Goal: Information Seeking & Learning: Learn about a topic

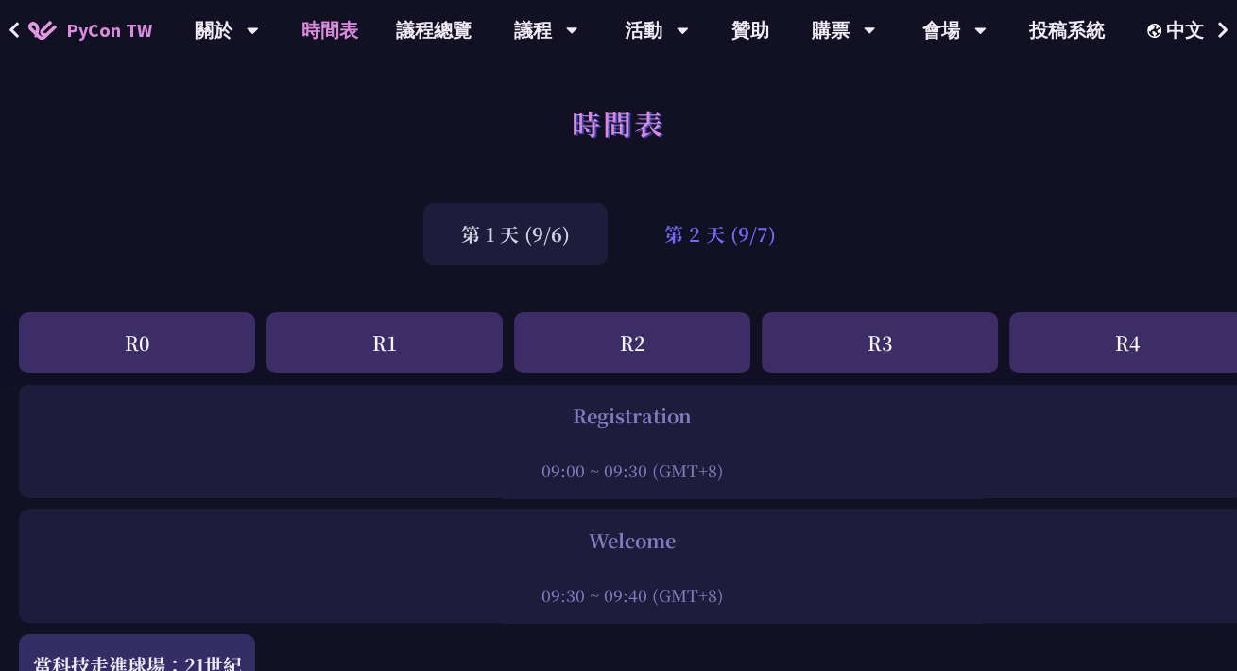
click at [751, 229] on div "第 2 天 (9/7)" at bounding box center [720, 233] width 187 height 61
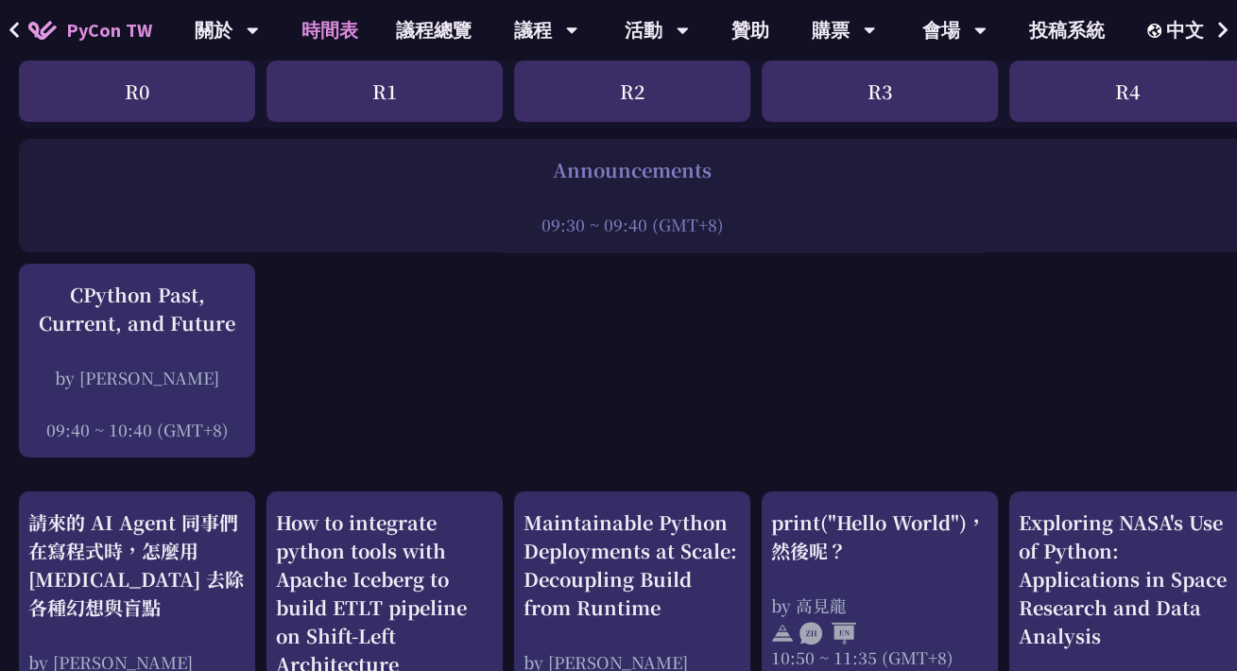
scroll to position [378, 0]
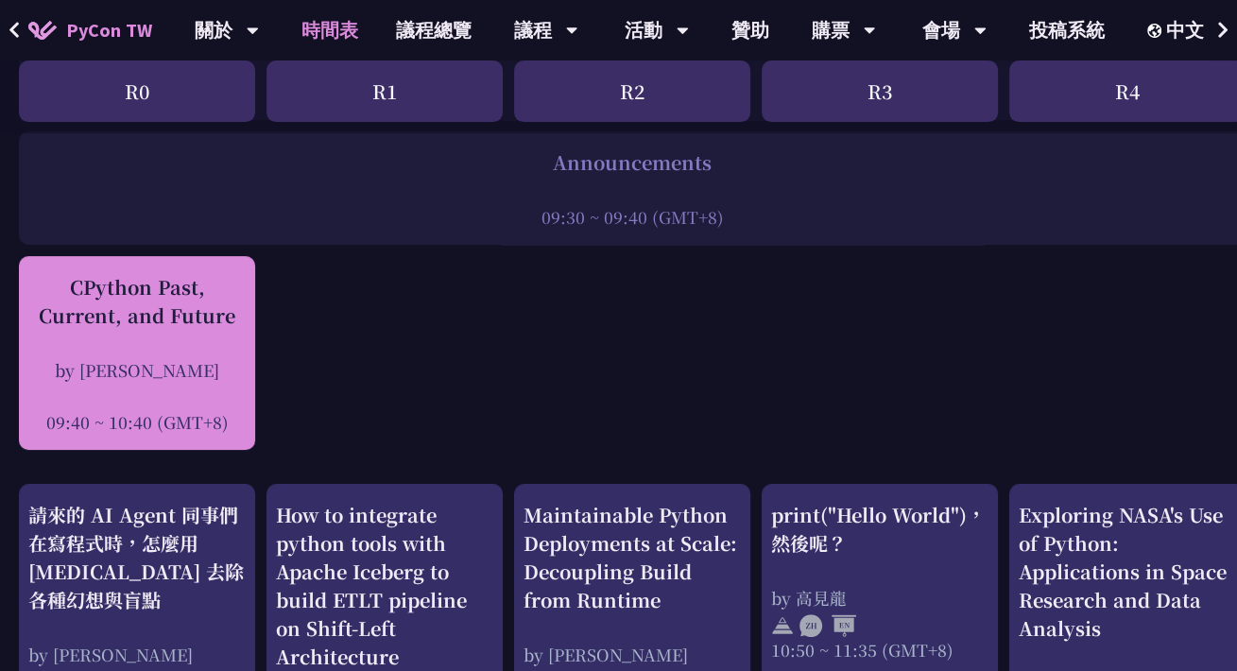
click at [157, 335] on div "CPython Past, Current, and Future by [PERSON_NAME] 09:40 ~ 10:40 (GMT+8)" at bounding box center [136, 353] width 217 height 161
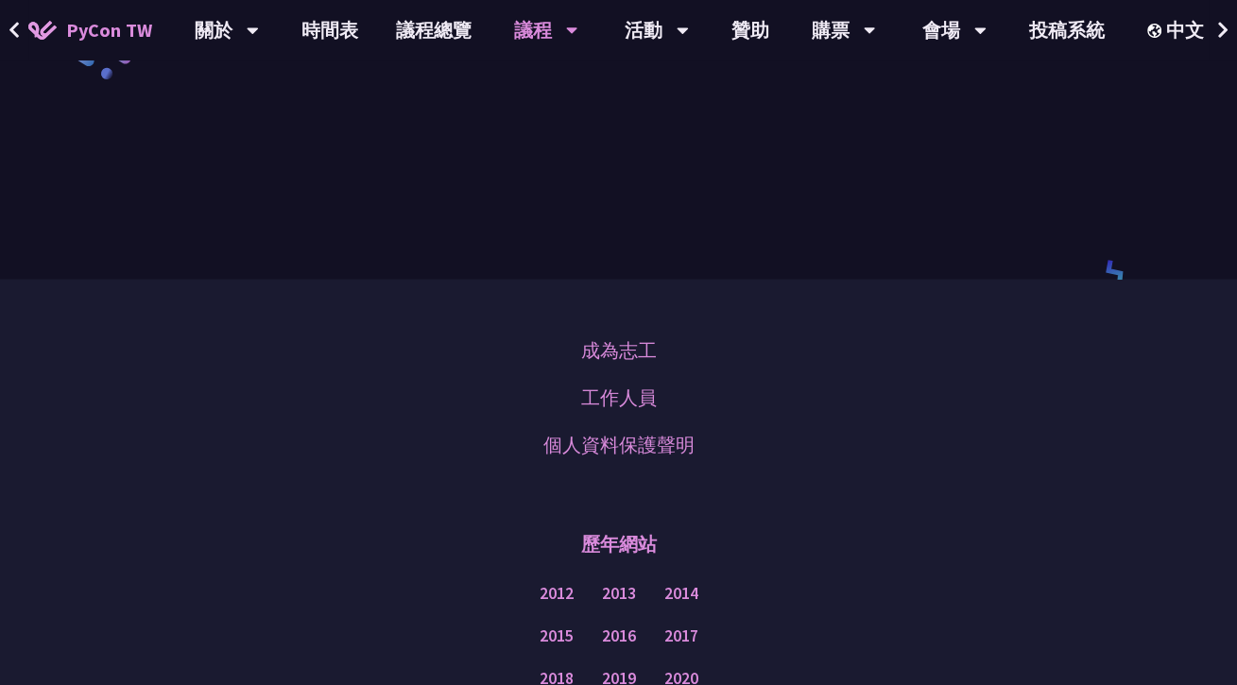
scroll to position [2657, 0]
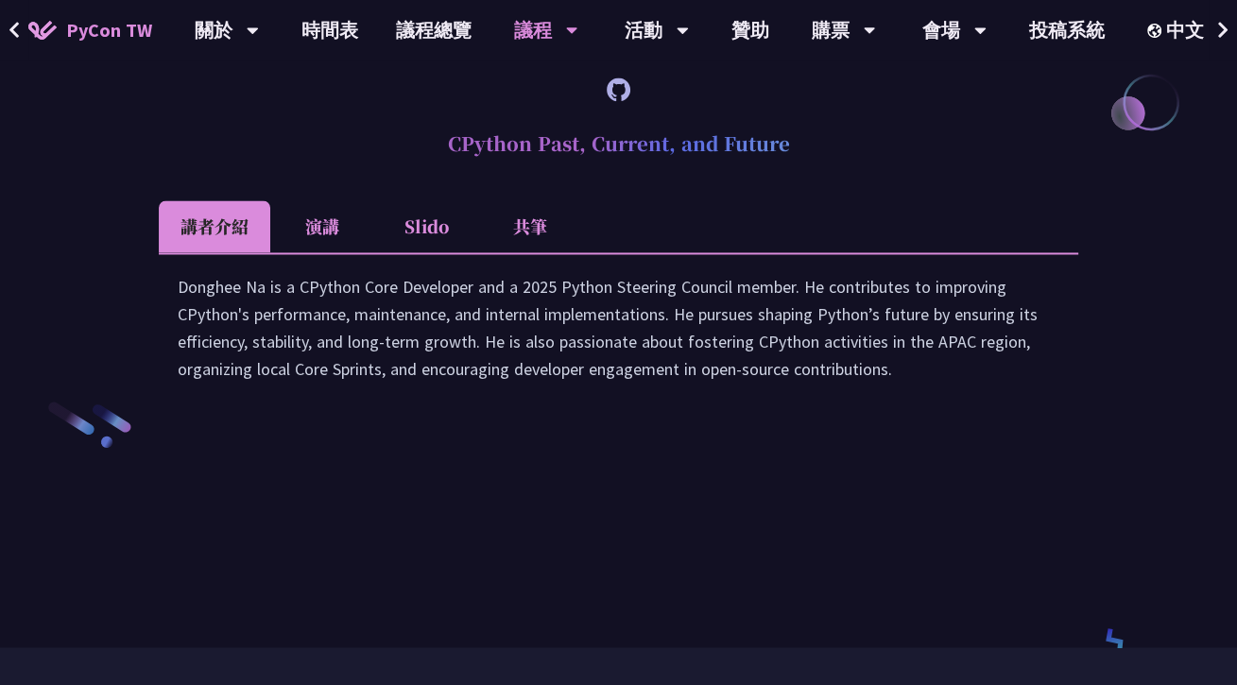
click at [333, 252] on li "演講" at bounding box center [322, 226] width 104 height 52
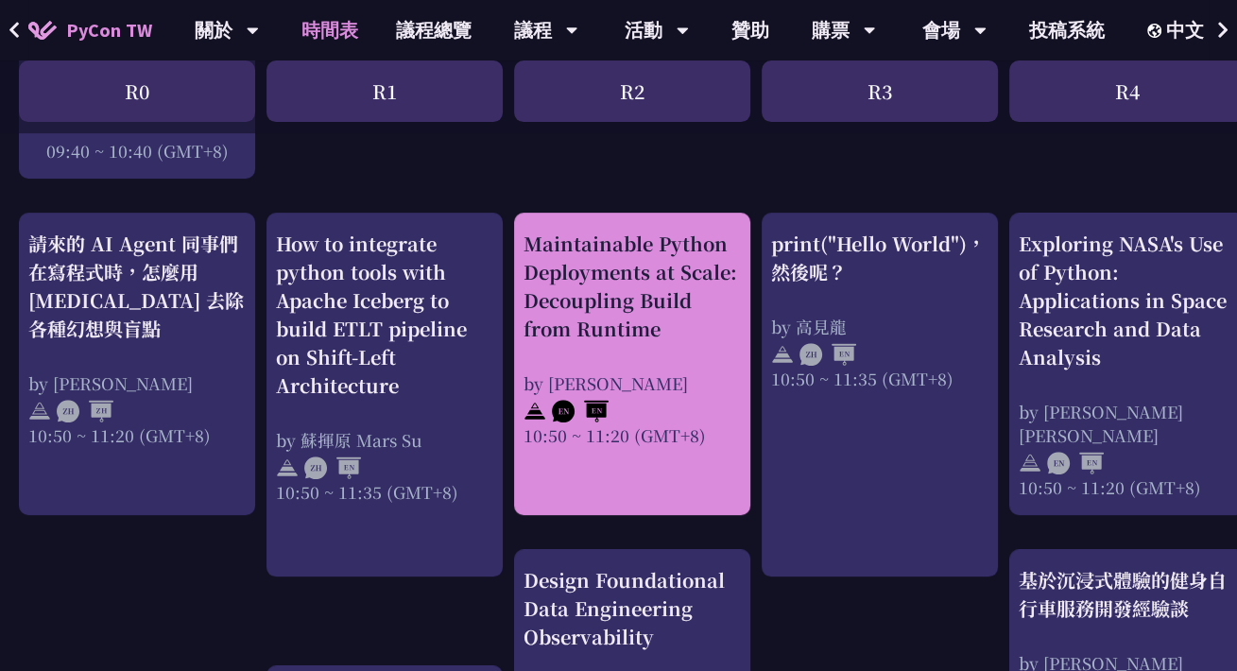
scroll to position [756, 0]
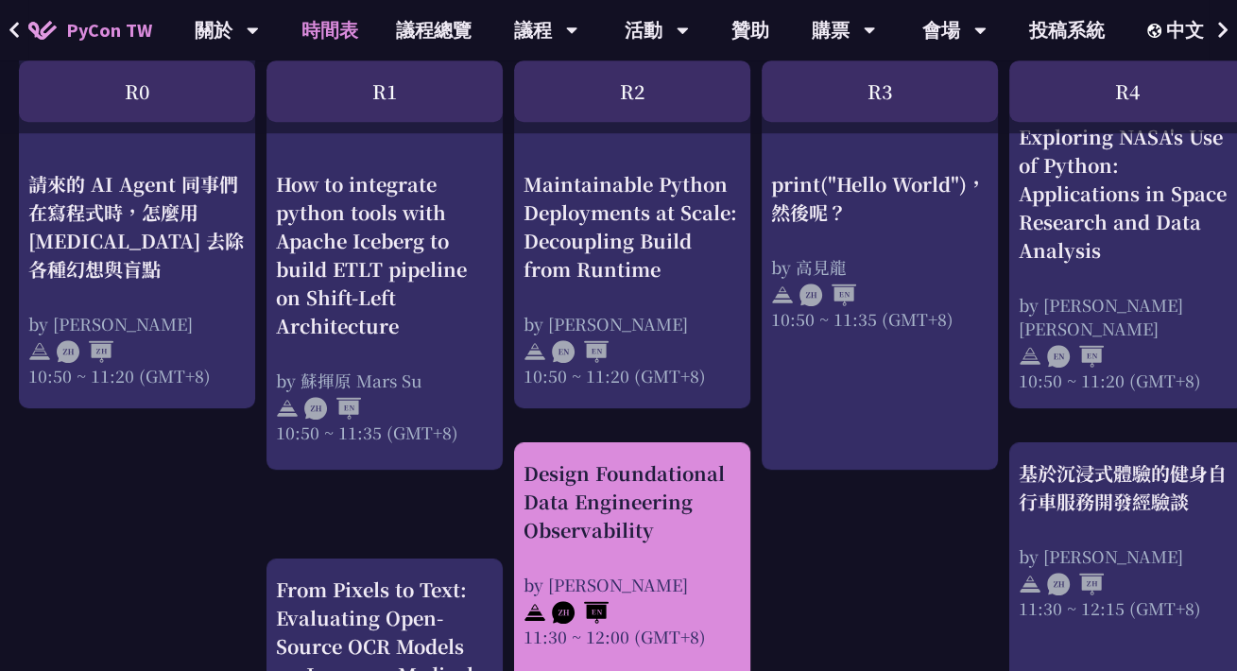
click at [722, 537] on div "Design Foundational Data Engineering Observability" at bounding box center [632, 501] width 217 height 85
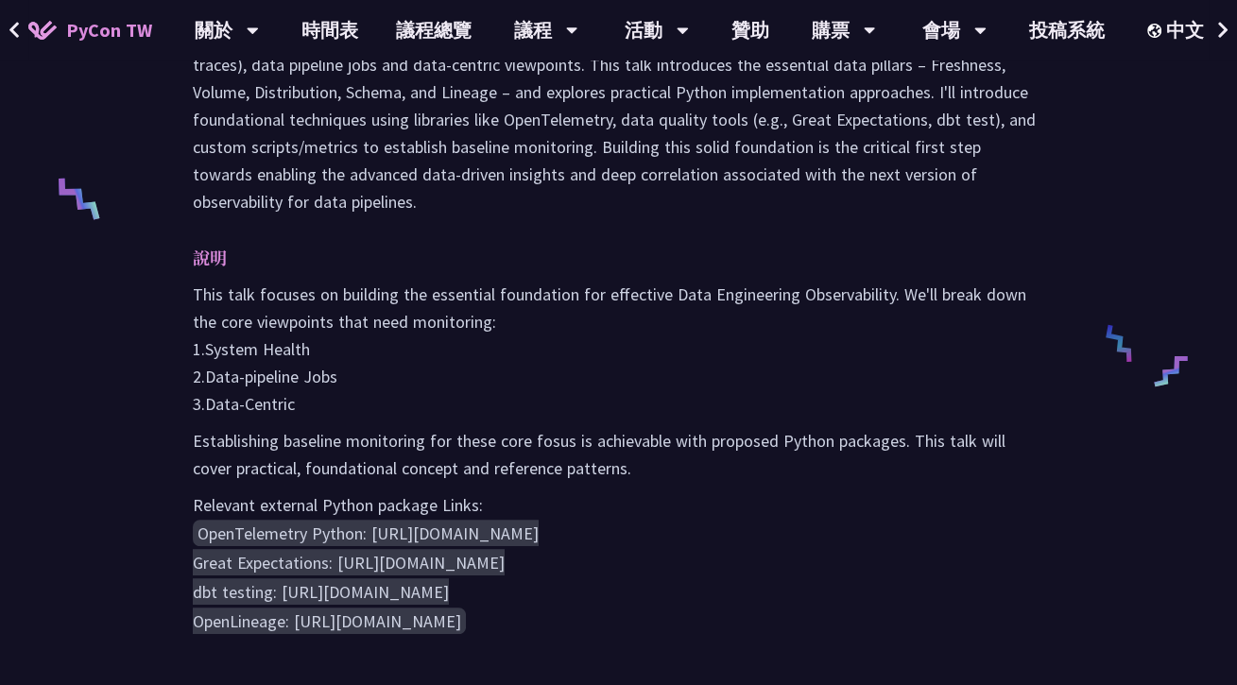
scroll to position [851, 0]
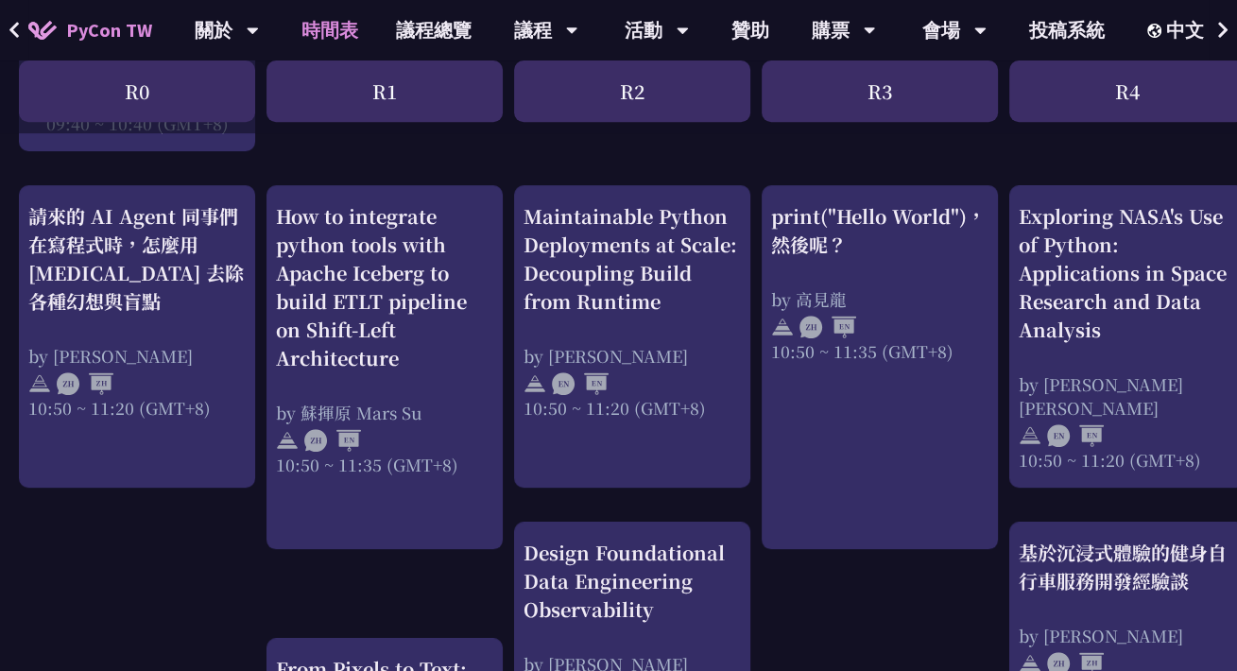
scroll to position [662, 0]
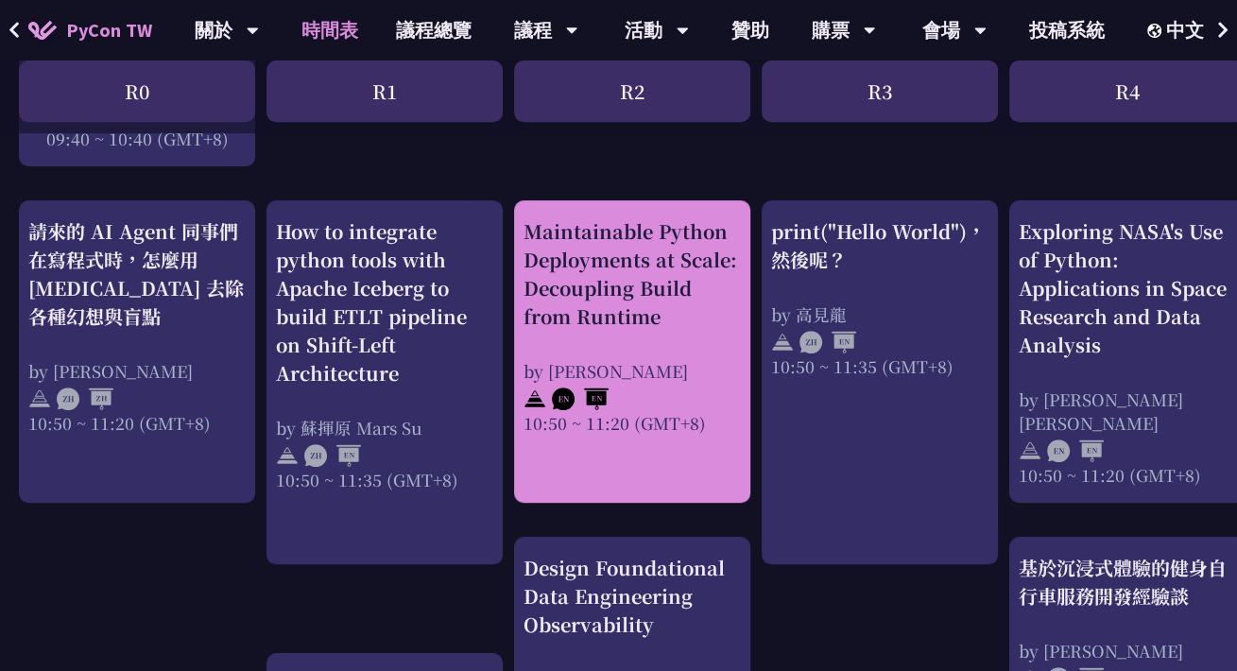
click at [718, 300] on div "Maintainable Python Deployments at Scale: Decoupling Build from Runtime" at bounding box center [632, 273] width 217 height 113
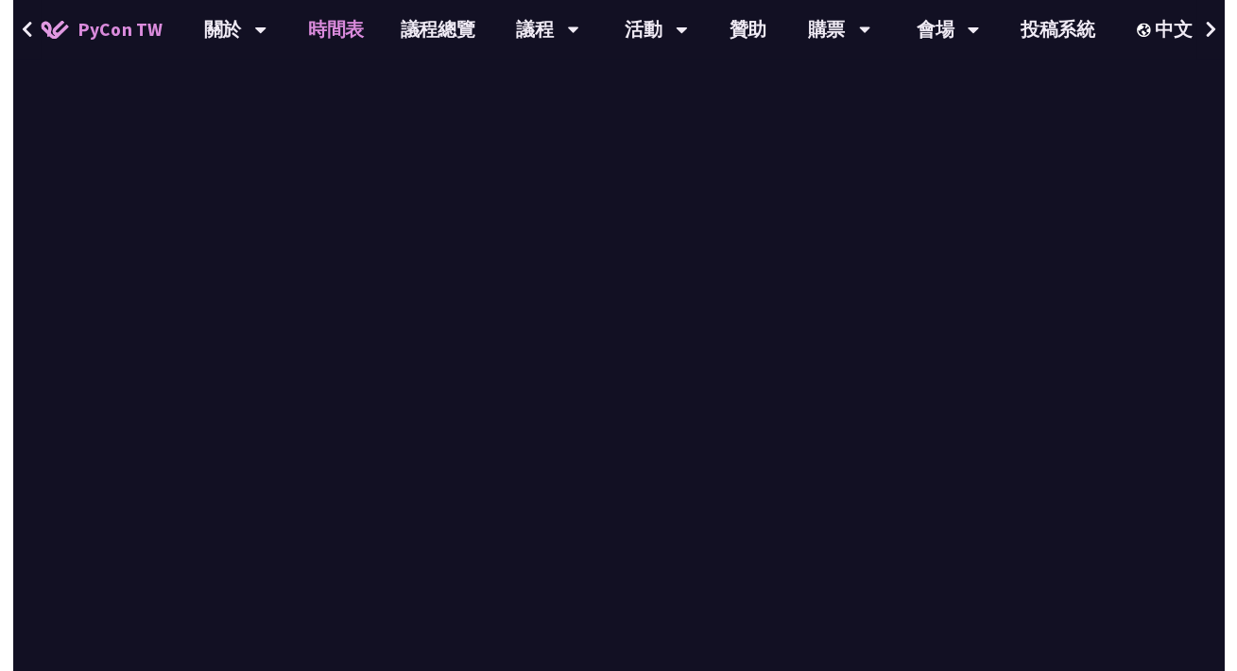
scroll to position [662, 0]
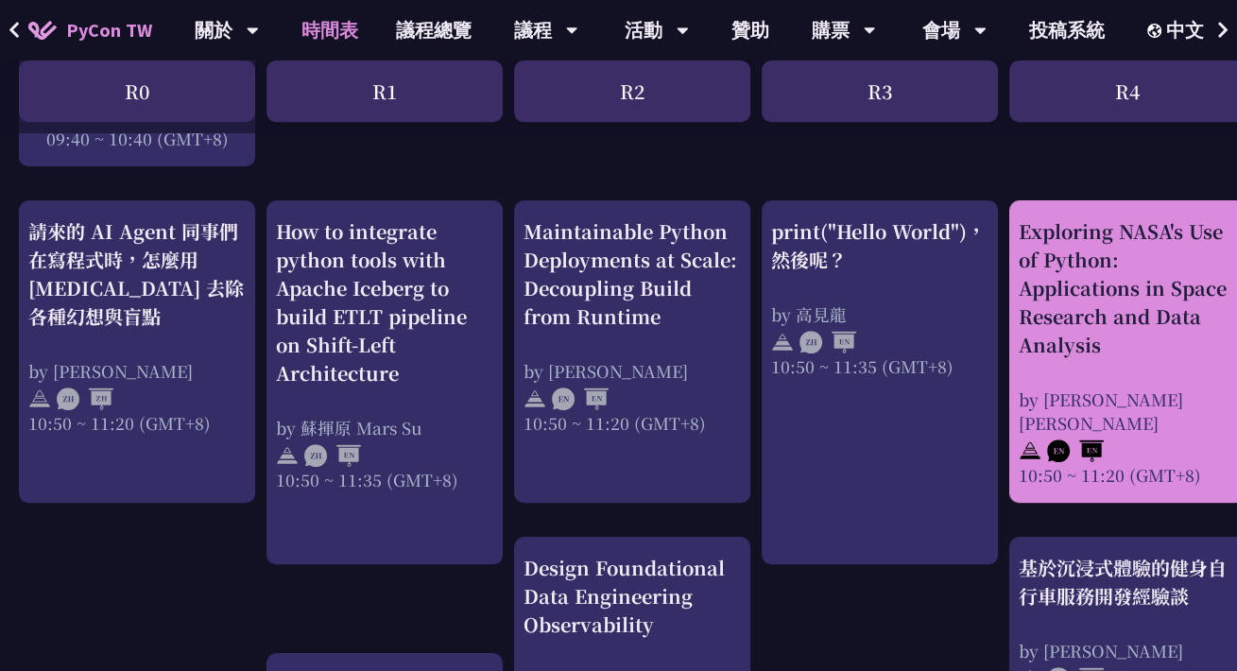
click at [1118, 289] on div "Exploring NASA's Use of Python: Applications in Space Research and Data Analysis" at bounding box center [1127, 288] width 217 height 142
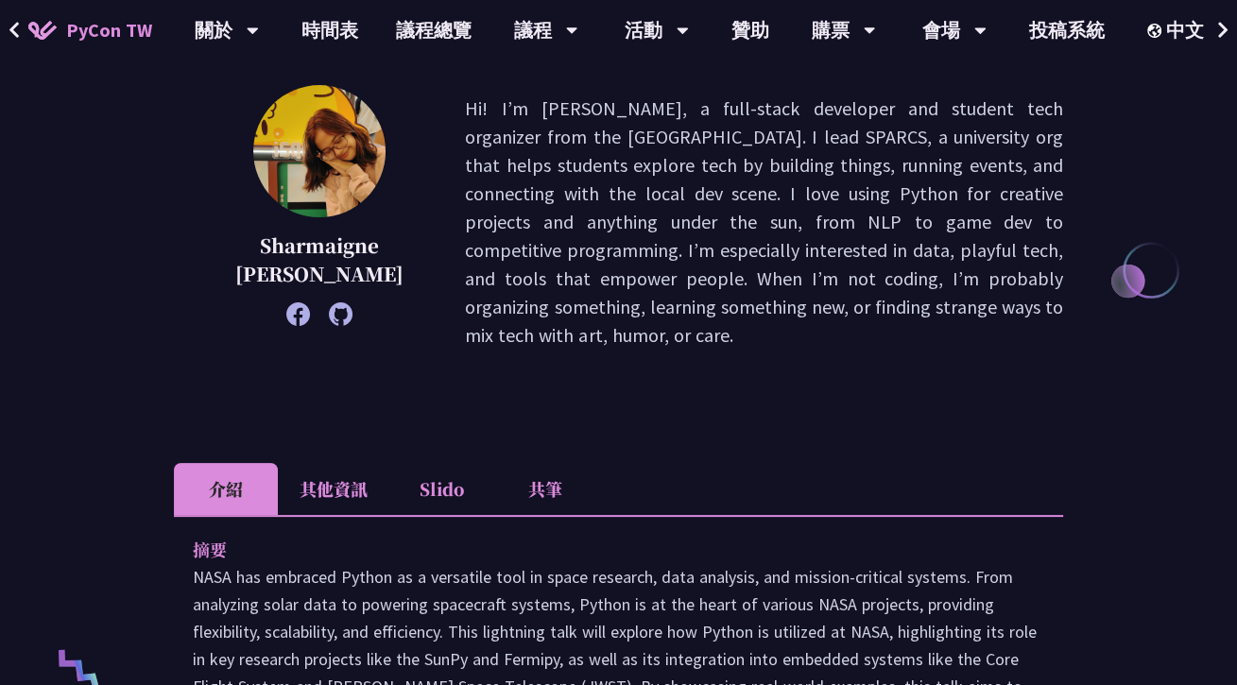
scroll to position [473, 0]
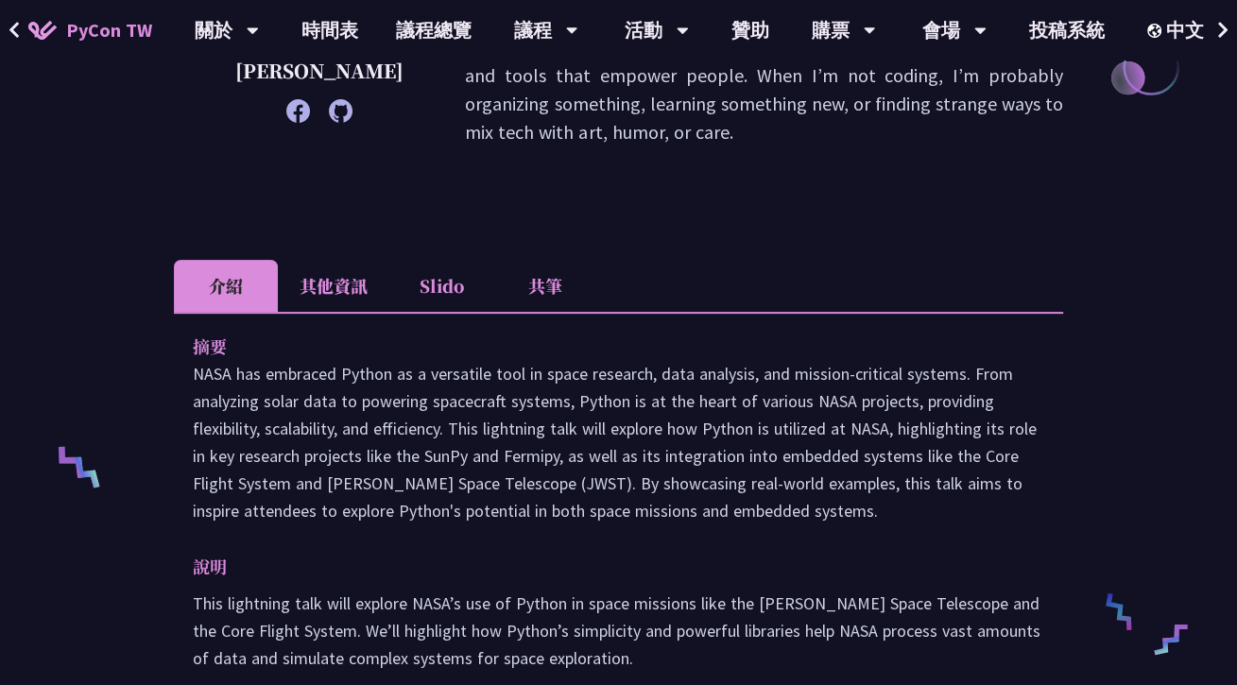
click at [129, 616] on div "Exploring NASA's Use of Python: Applications in Space Research and Data Analysi…" at bounding box center [618, 355] width 1237 height 1657
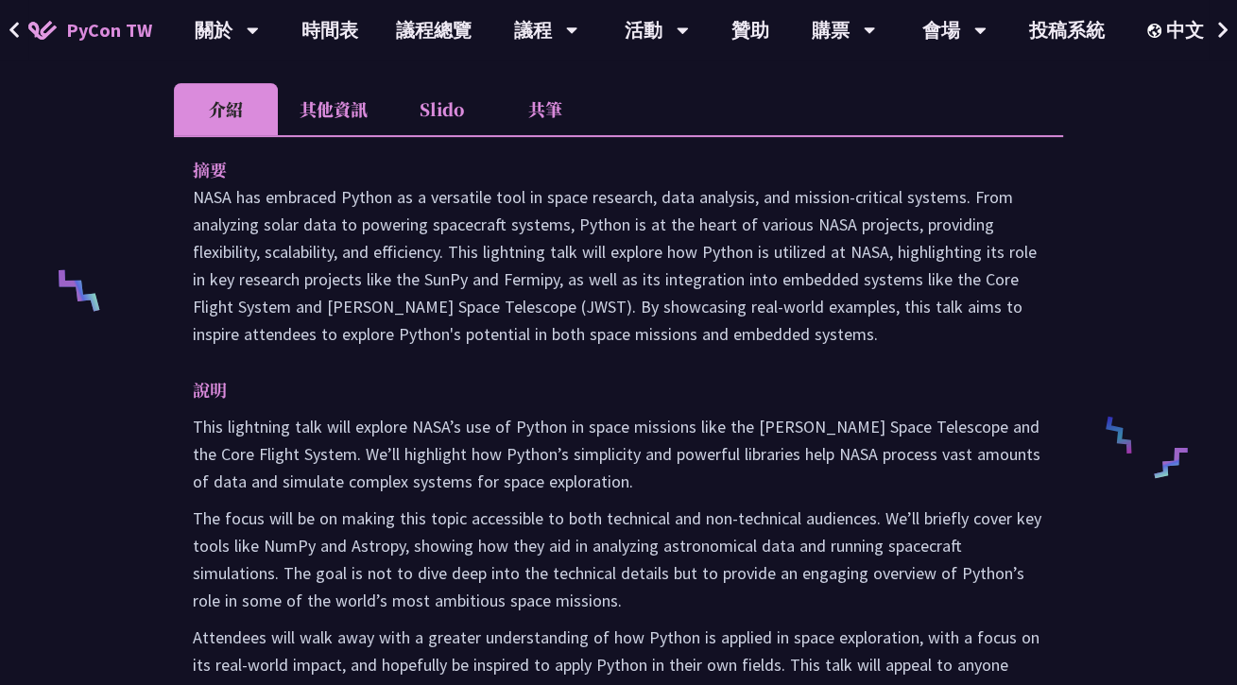
scroll to position [662, 0]
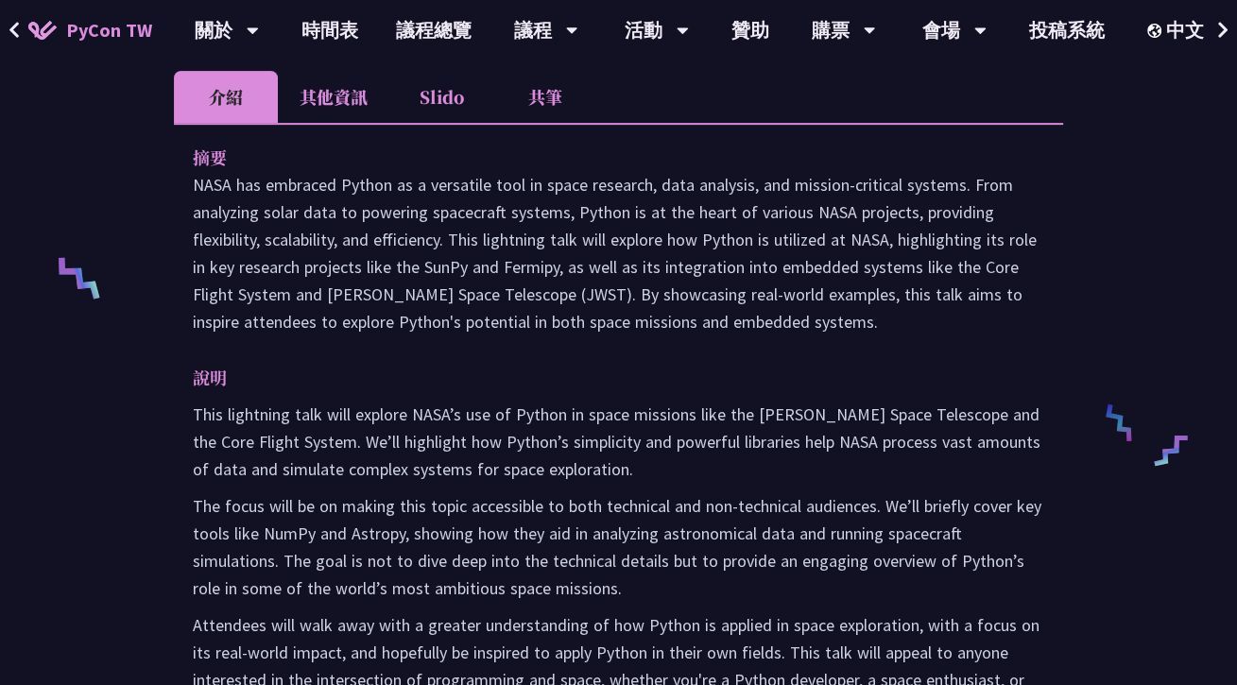
click at [167, 609] on div "Exploring NASA's Use of Python: Applications in Space Research and Data Analysi…" at bounding box center [618, 166] width 1237 height 1657
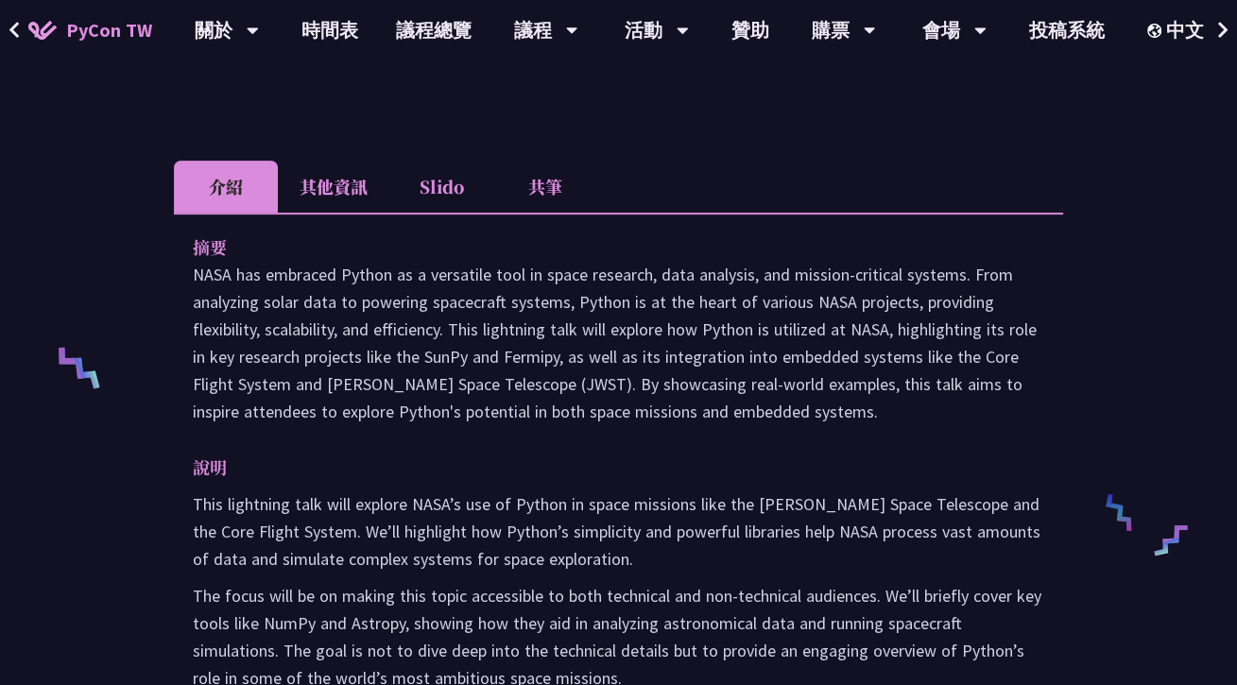
scroll to position [567, 0]
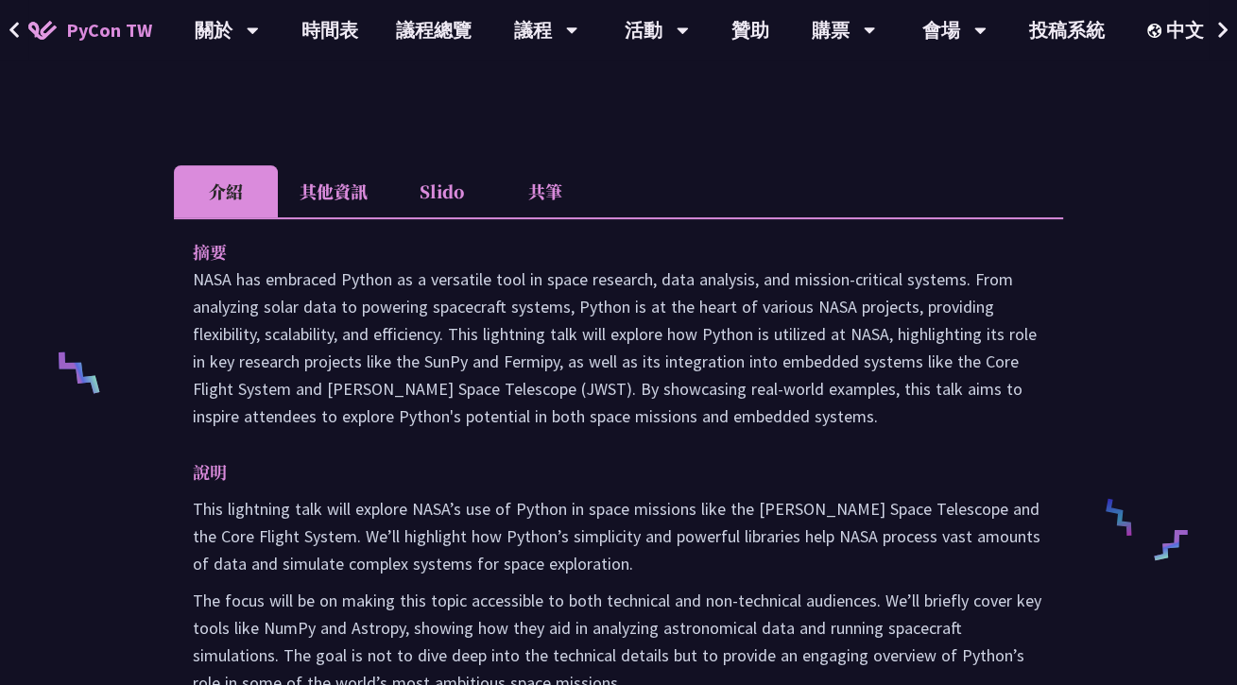
click at [109, 556] on div "Exploring NASA's Use of Python: Applications in Space Research and Data Analysi…" at bounding box center [618, 261] width 1237 height 1657
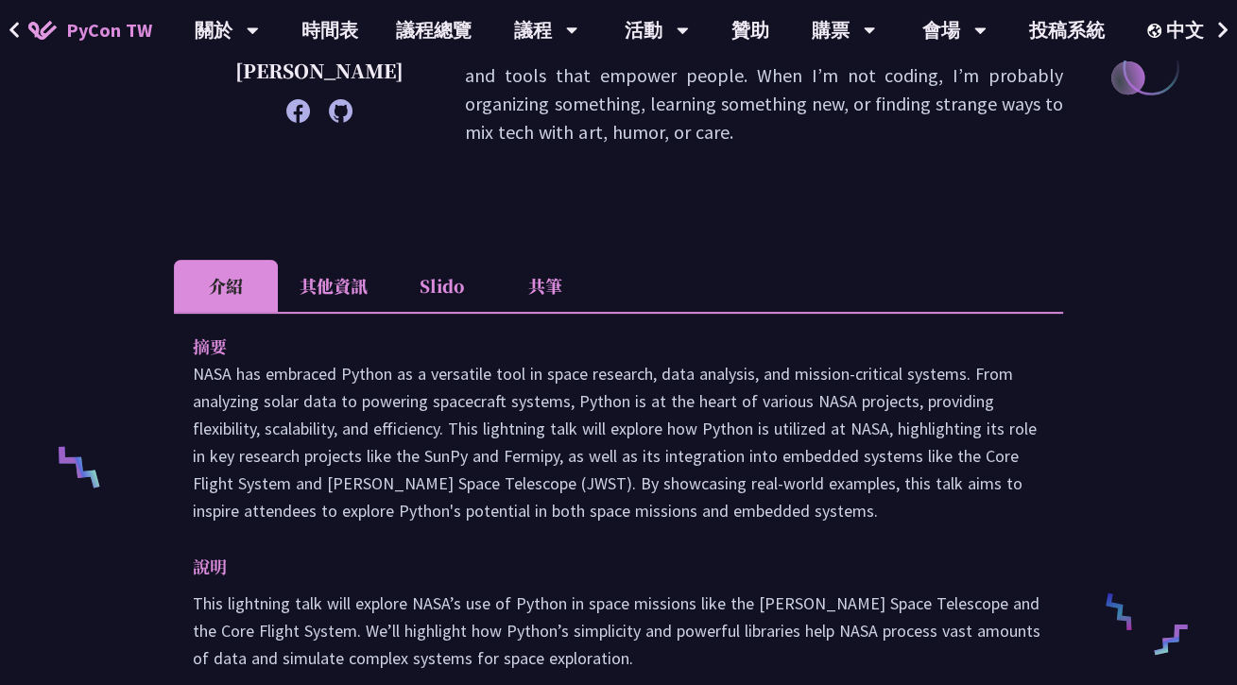
scroll to position [473, 0]
click at [345, 265] on li "其他資訊" at bounding box center [334, 286] width 112 height 52
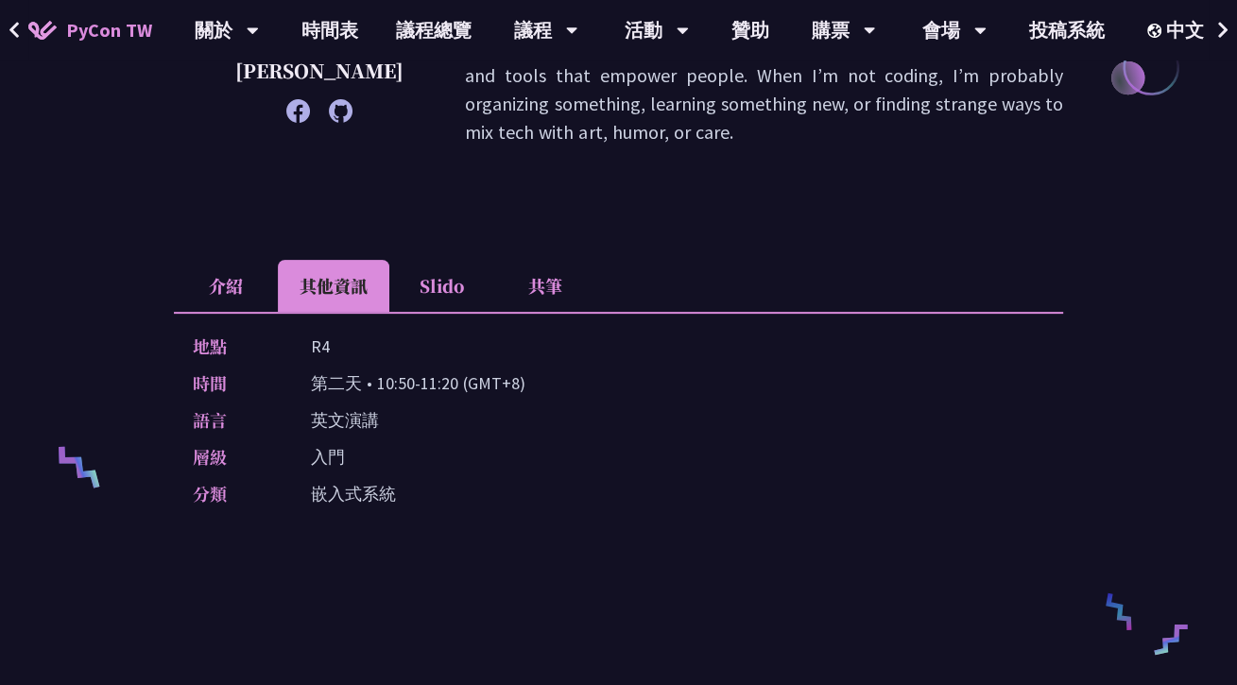
click at [272, 260] on li "介紹" at bounding box center [226, 286] width 104 height 52
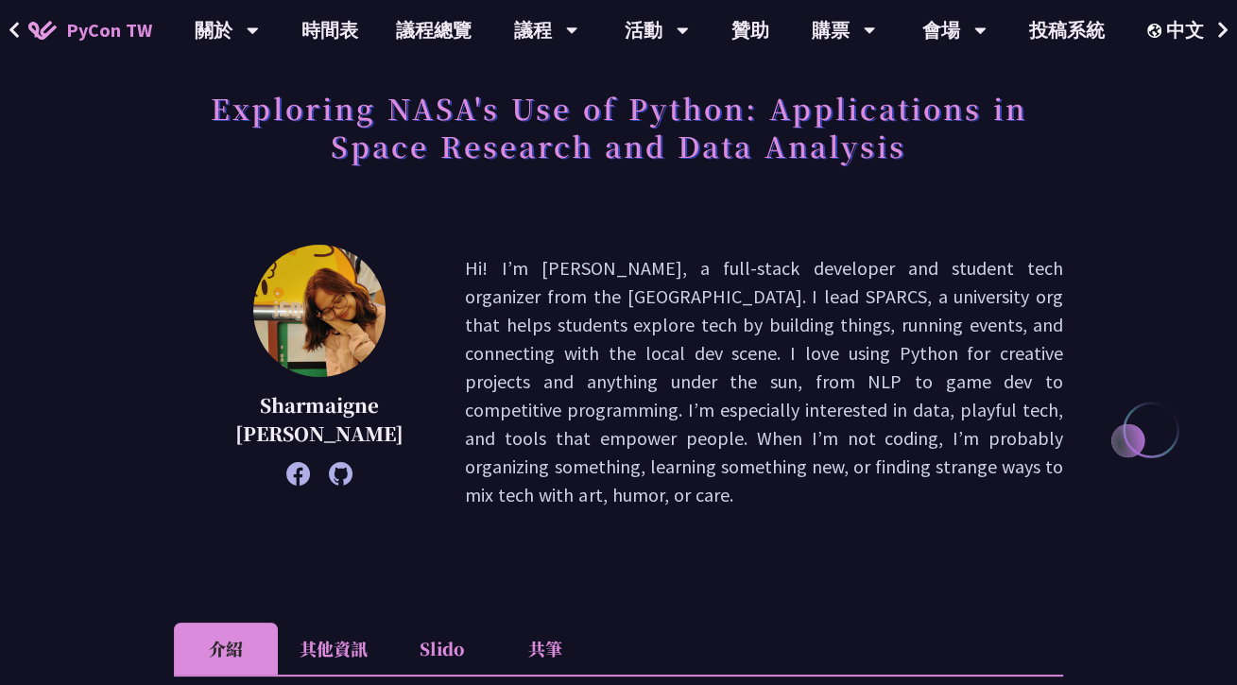
scroll to position [95, 0]
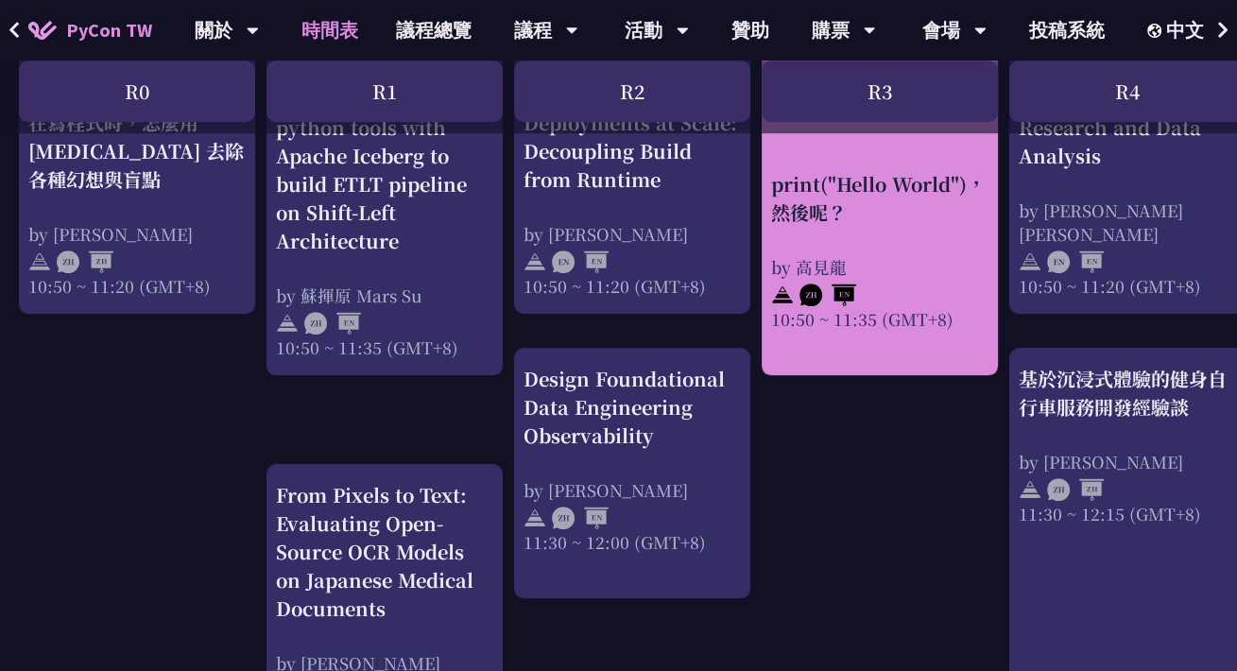
scroll to position [945, 0]
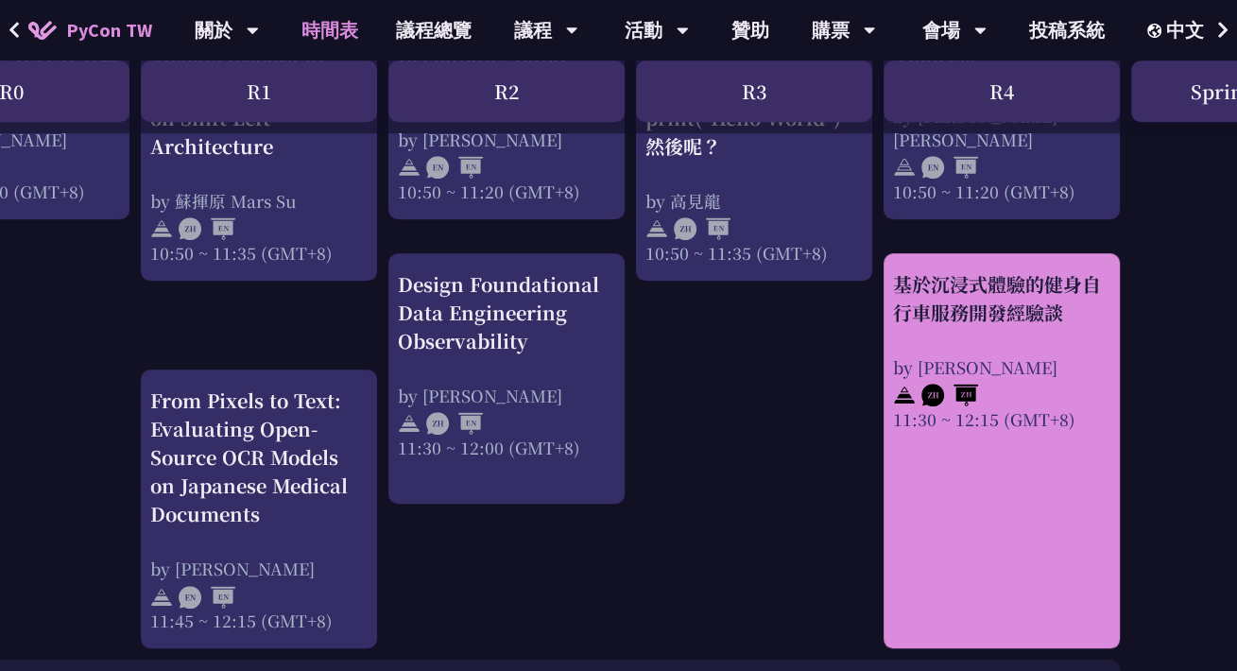
click at [955, 549] on link "基於沉浸式體驗的健身自行車服務開發經驗談 by [PERSON_NAME] 11:30 ~ 12:15 (GMT+8)" at bounding box center [1001, 451] width 217 height 362
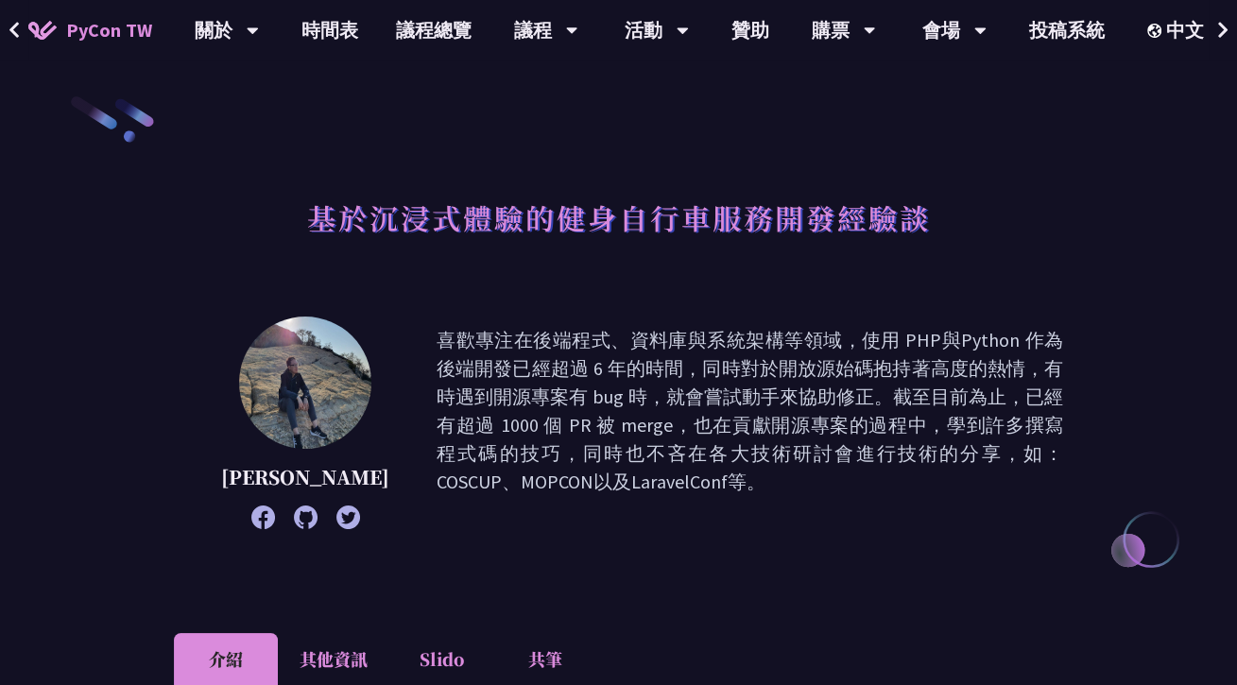
click at [17, 30] on icon at bounding box center [15, 30] width 12 height 19
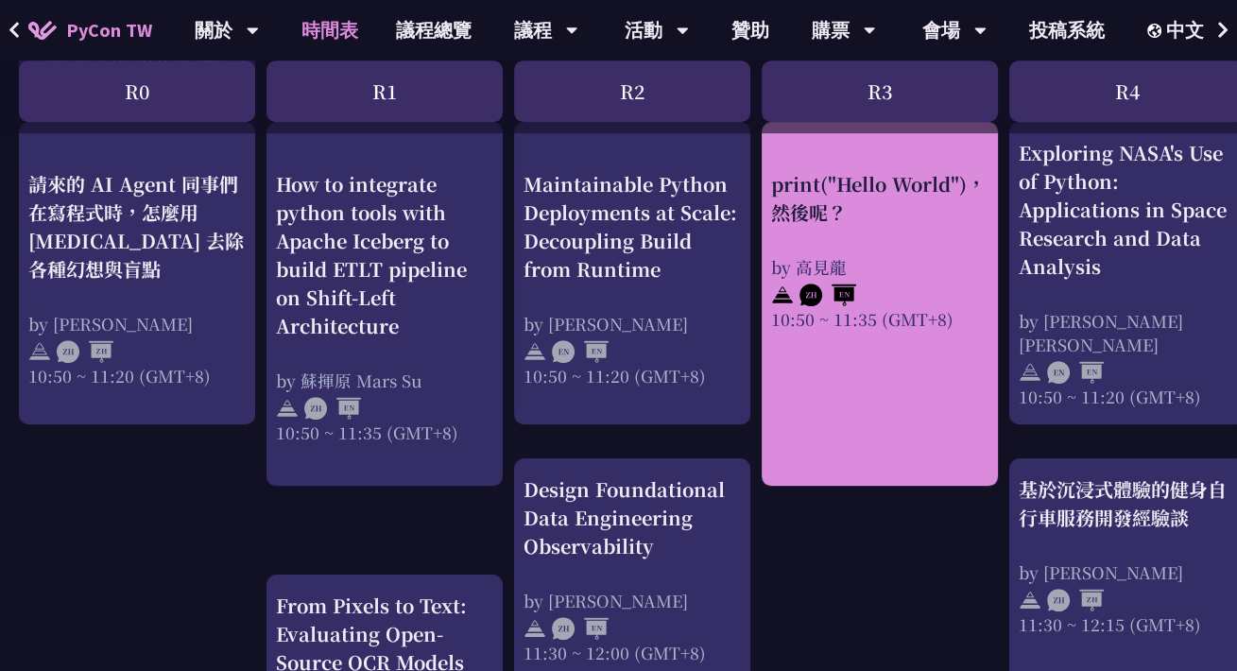
scroll to position [756, 0]
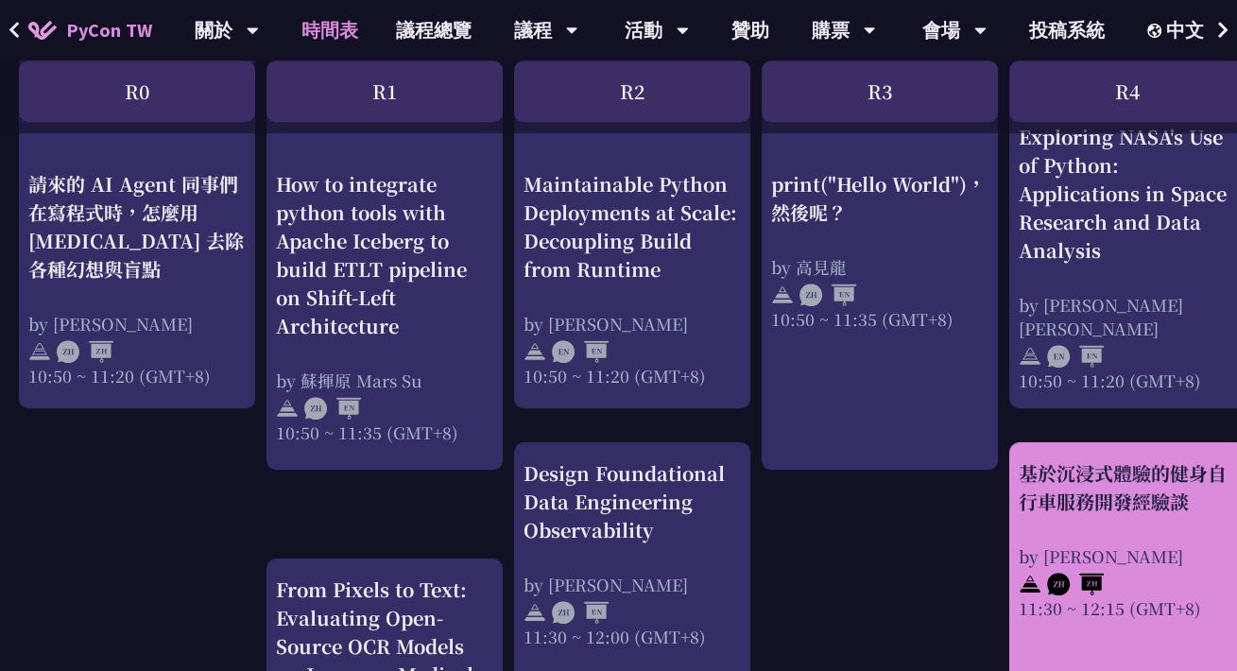
click at [1059, 501] on div "基於沉浸式體驗的健身自行車服務開發經驗談" at bounding box center [1127, 487] width 217 height 57
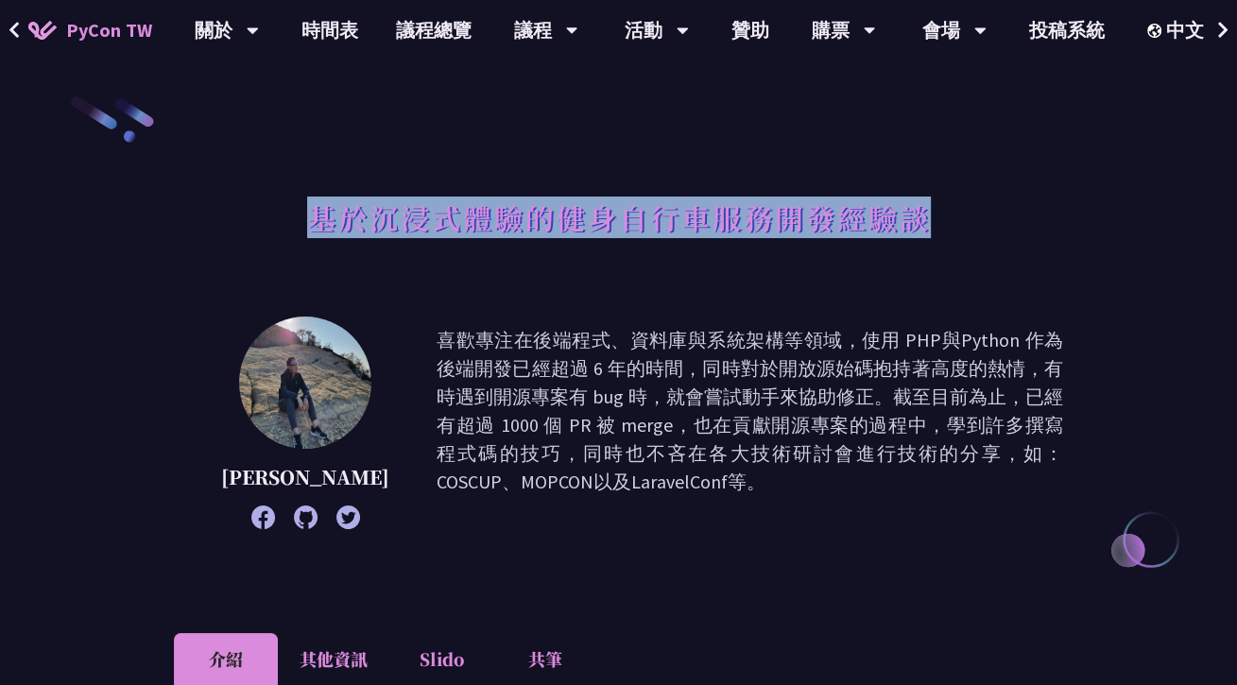
drag, startPoint x: 315, startPoint y: 223, endPoint x: 935, endPoint y: 222, distance: 620.0
click at [935, 222] on div "基於沉浸式體驗的健身自行車服務開發經驗談" at bounding box center [618, 238] width 889 height 99
copy h1 "基於沉浸式體驗的健身自行車服務開發經驗談"
click at [935, 222] on div "基於沉浸式體驗的健身自行車服務開發經驗談" at bounding box center [618, 238] width 889 height 99
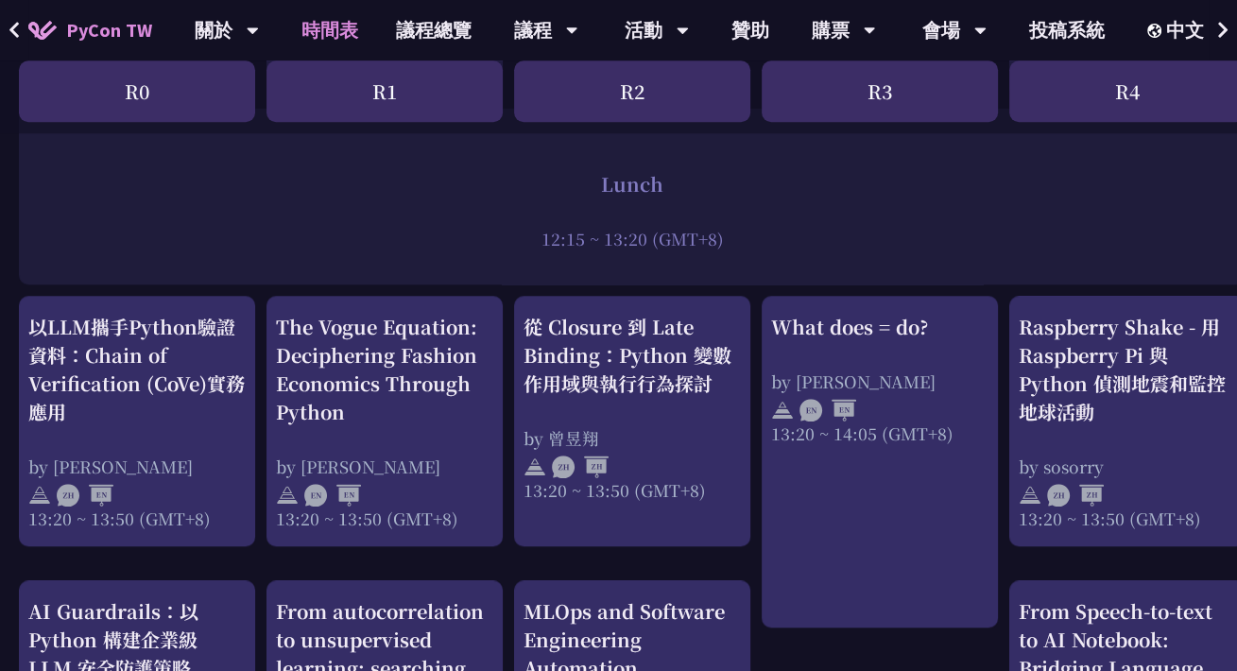
scroll to position [1512, 0]
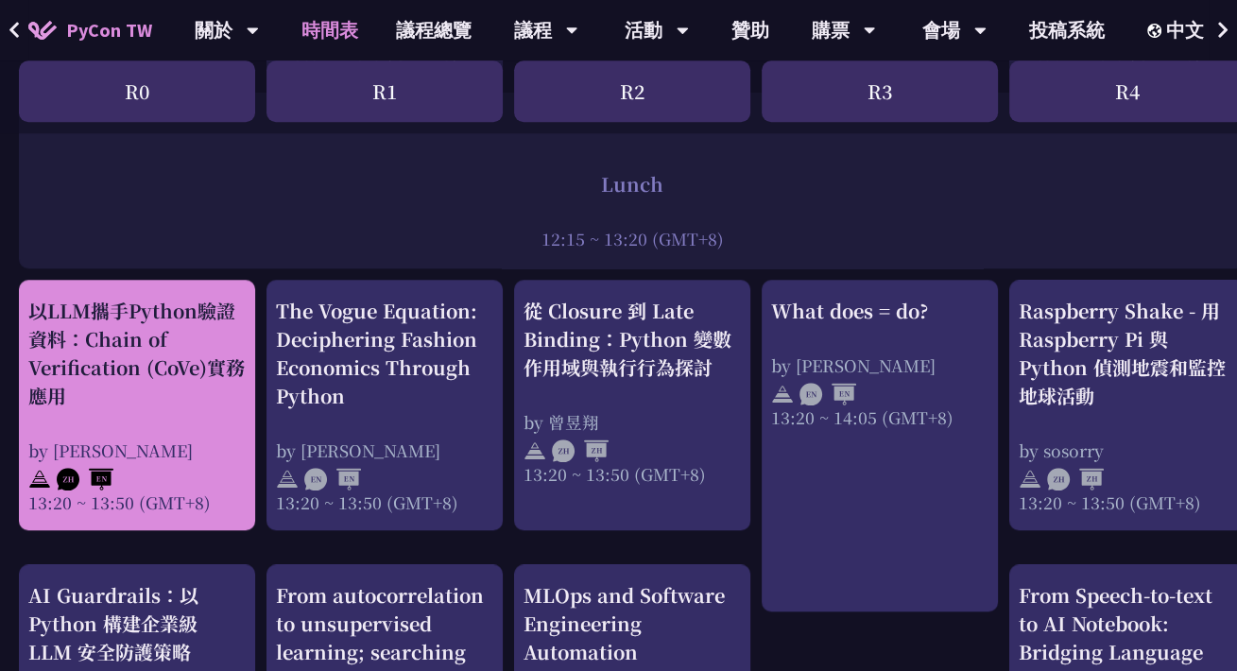
click at [179, 379] on div "以LLM攜手Python驗證資料：Chain of Verification (CoVe)實務應用" at bounding box center [136, 353] width 217 height 113
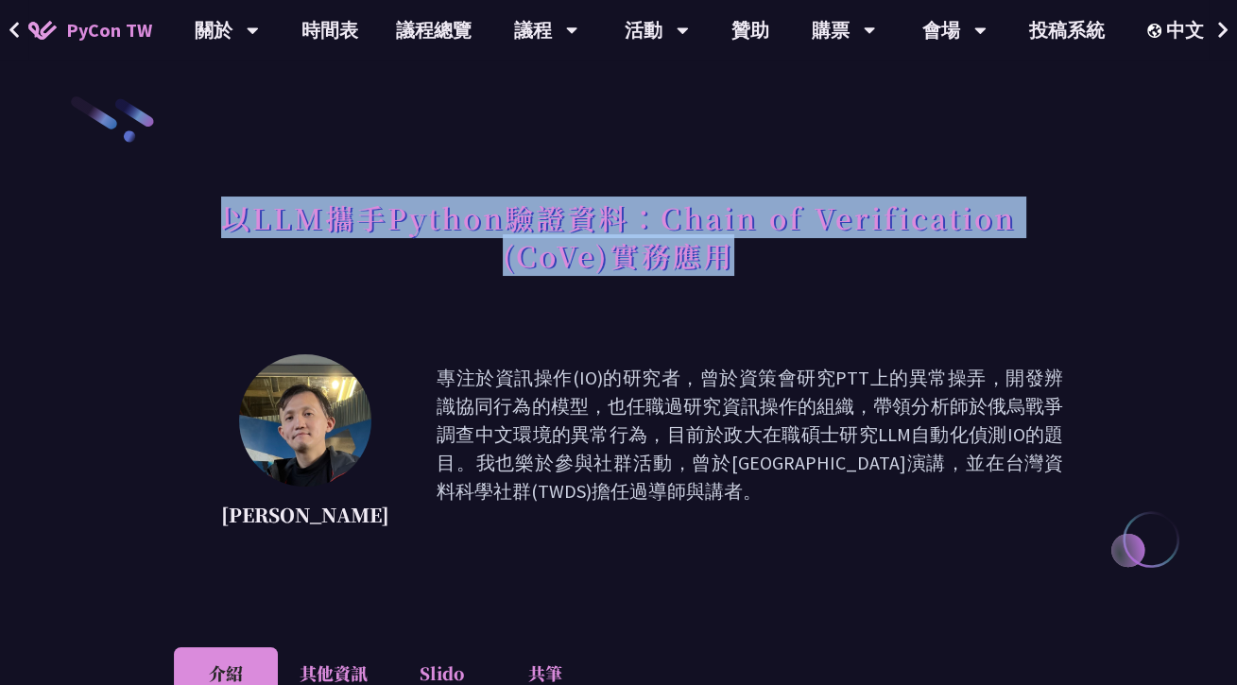
drag, startPoint x: 232, startPoint y: 218, endPoint x: 728, endPoint y: 271, distance: 499.0
click at [728, 271] on h1 "以LLM攜手Python驗證資料：Chain of Verification (CoVe)實務應用" at bounding box center [618, 236] width 889 height 95
copy h1 "以LLM攜手Python驗證資料：Chain of Verification (CoVe)實務應用"
click at [735, 299] on div "以LLM攜手Python驗證資料：Chain of Verification (CoVe)實務應用" at bounding box center [618, 257] width 889 height 137
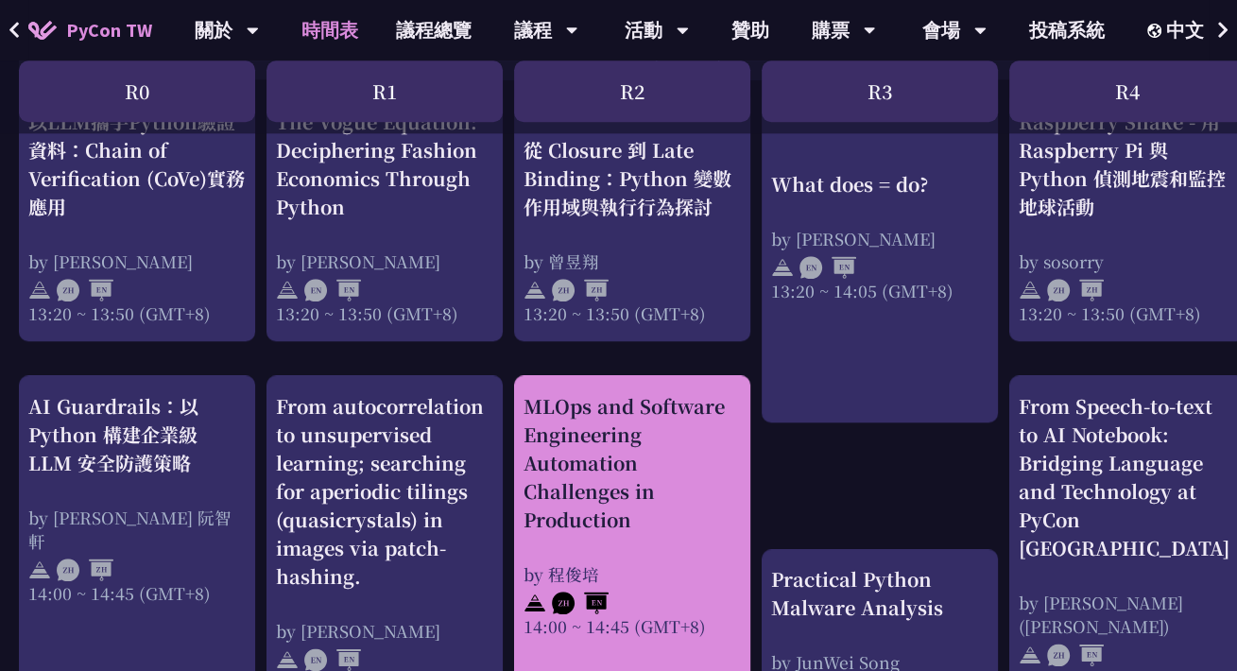
scroll to position [1796, 0]
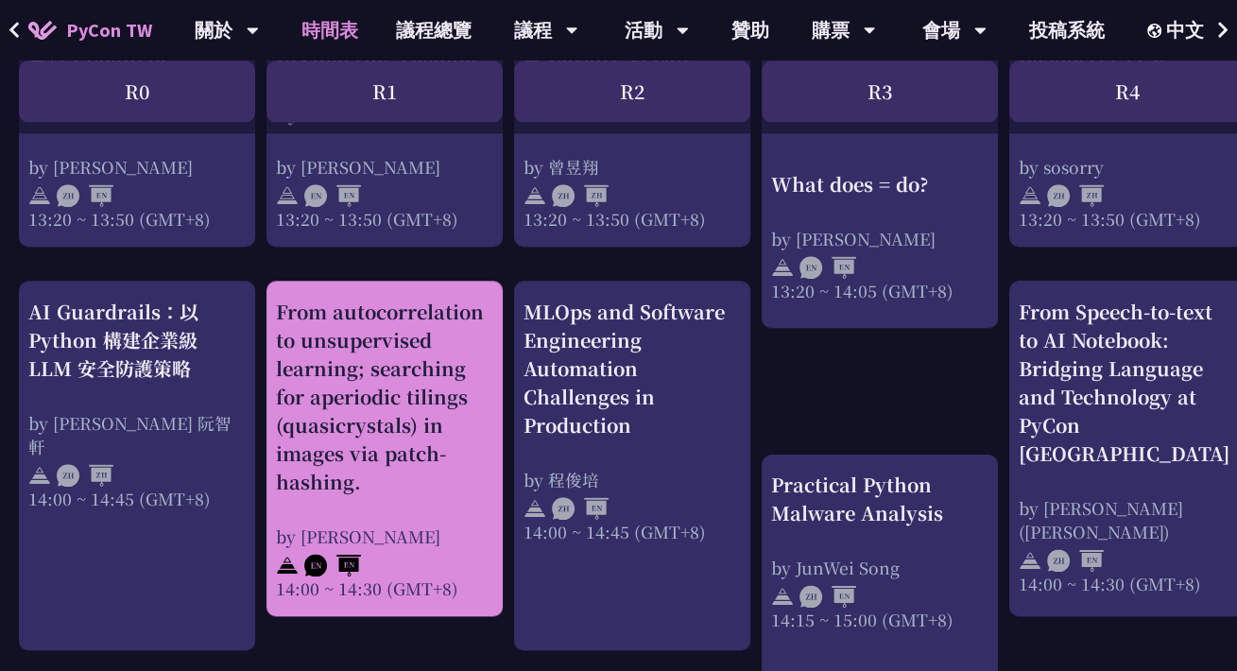
click at [419, 466] on div "From autocorrelation to unsupervised learning; searching for aperiodic tilings …" at bounding box center [384, 397] width 217 height 198
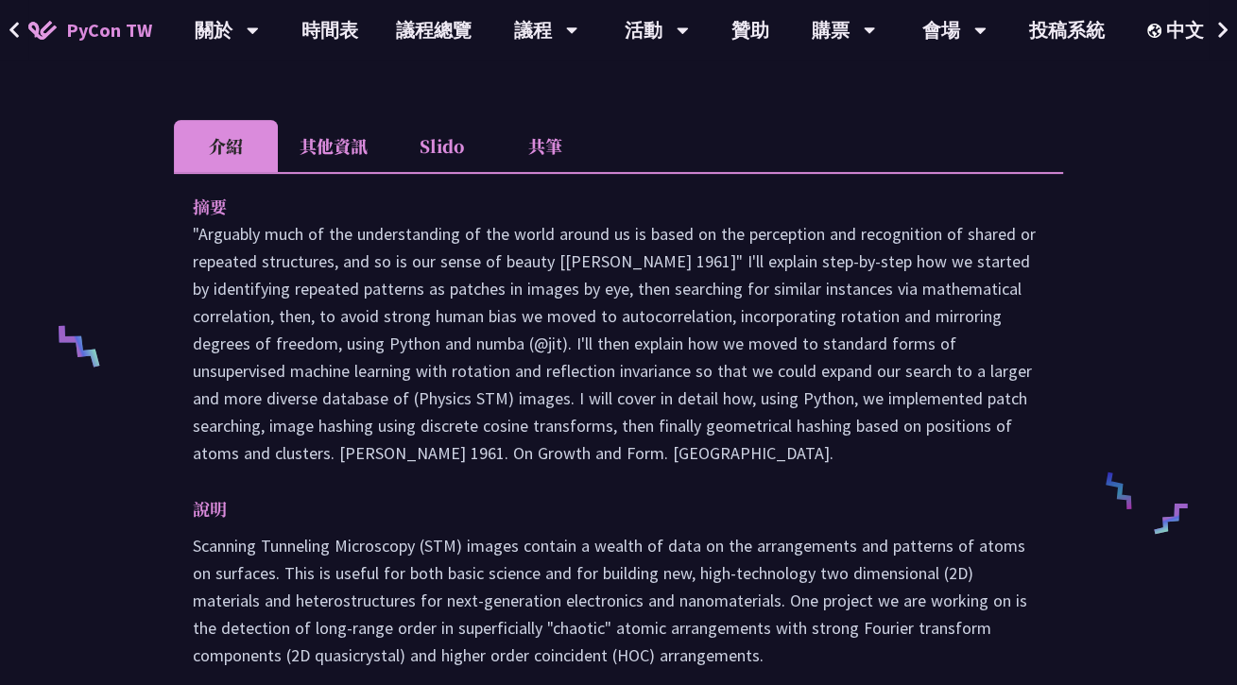
scroll to position [567, 0]
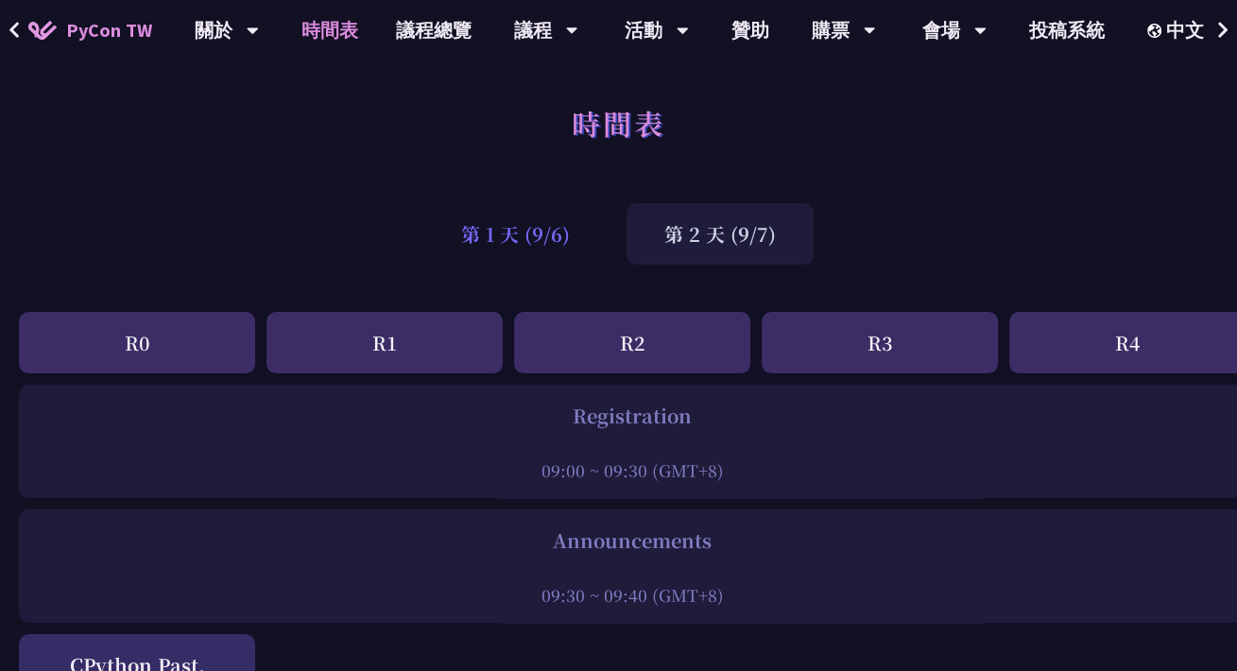
click at [566, 230] on div "第 1 天 (9/6)" at bounding box center [515, 233] width 184 height 61
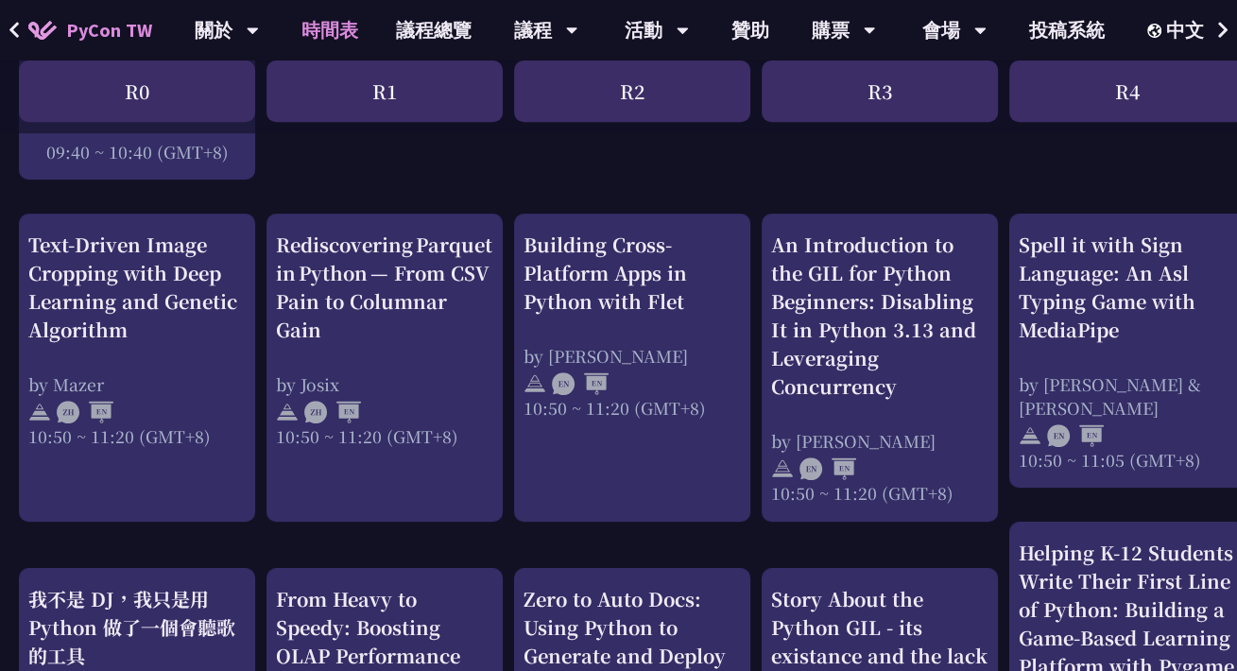
scroll to position [662, 0]
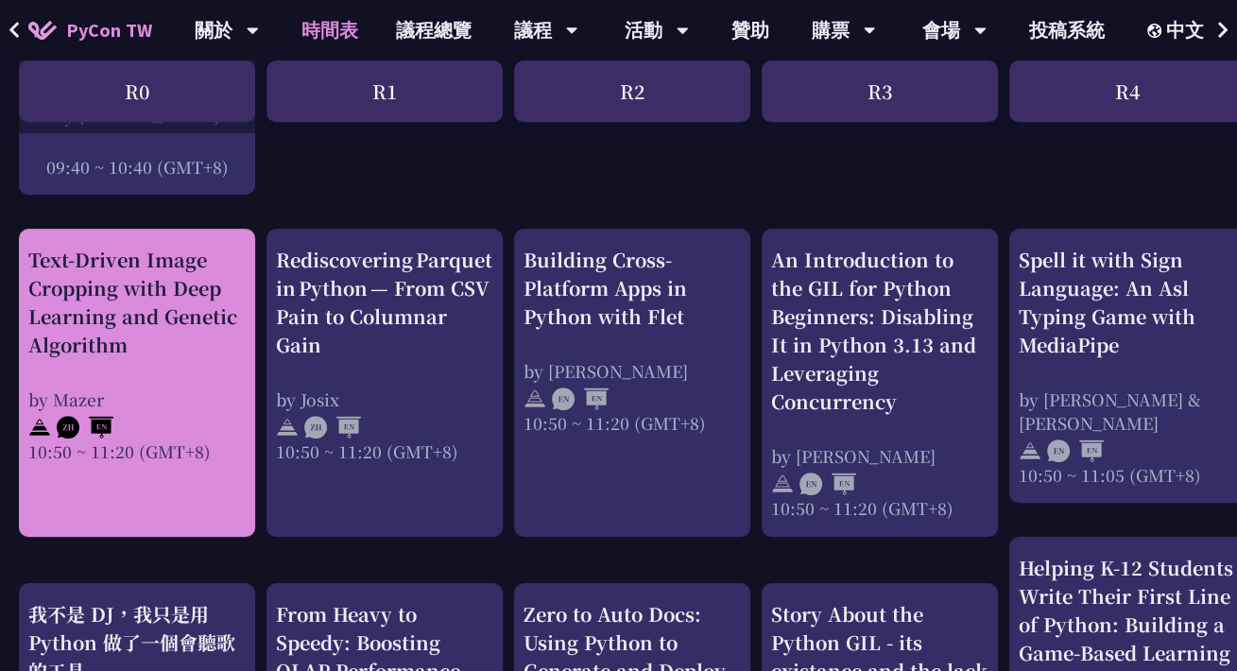
click at [192, 303] on div "Text-Driven Image Cropping with Deep Learning and Genetic Algorithm" at bounding box center [136, 302] width 217 height 113
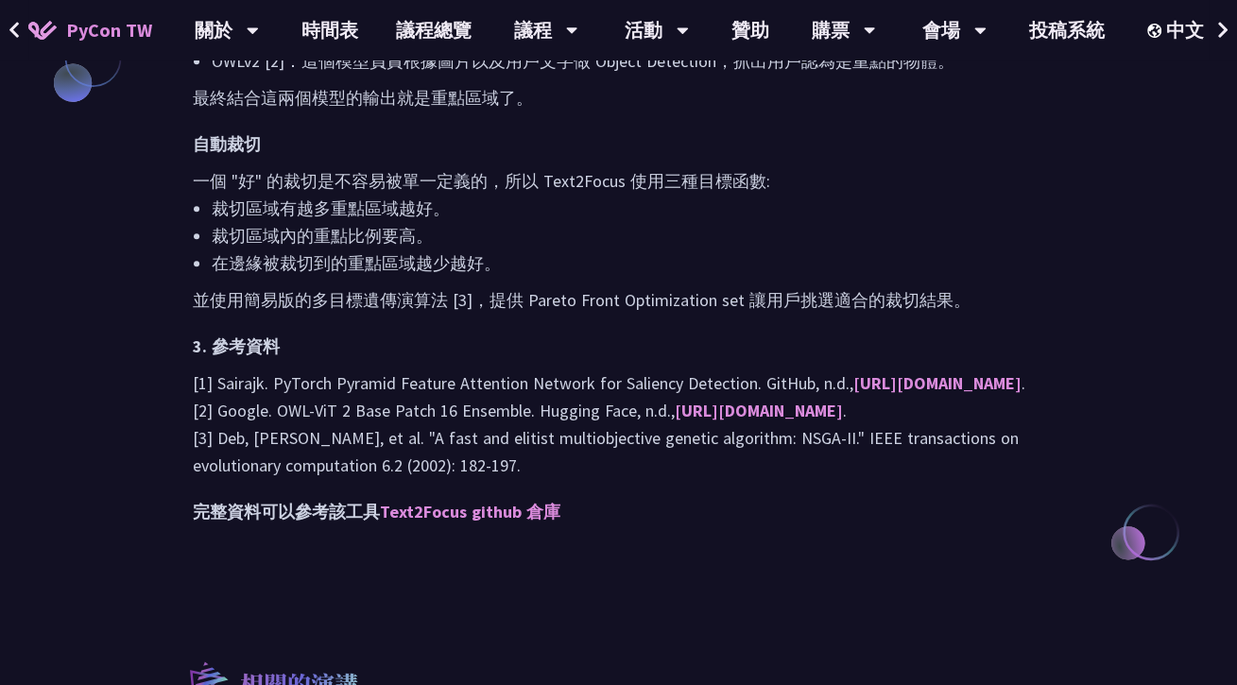
scroll to position [1701, 0]
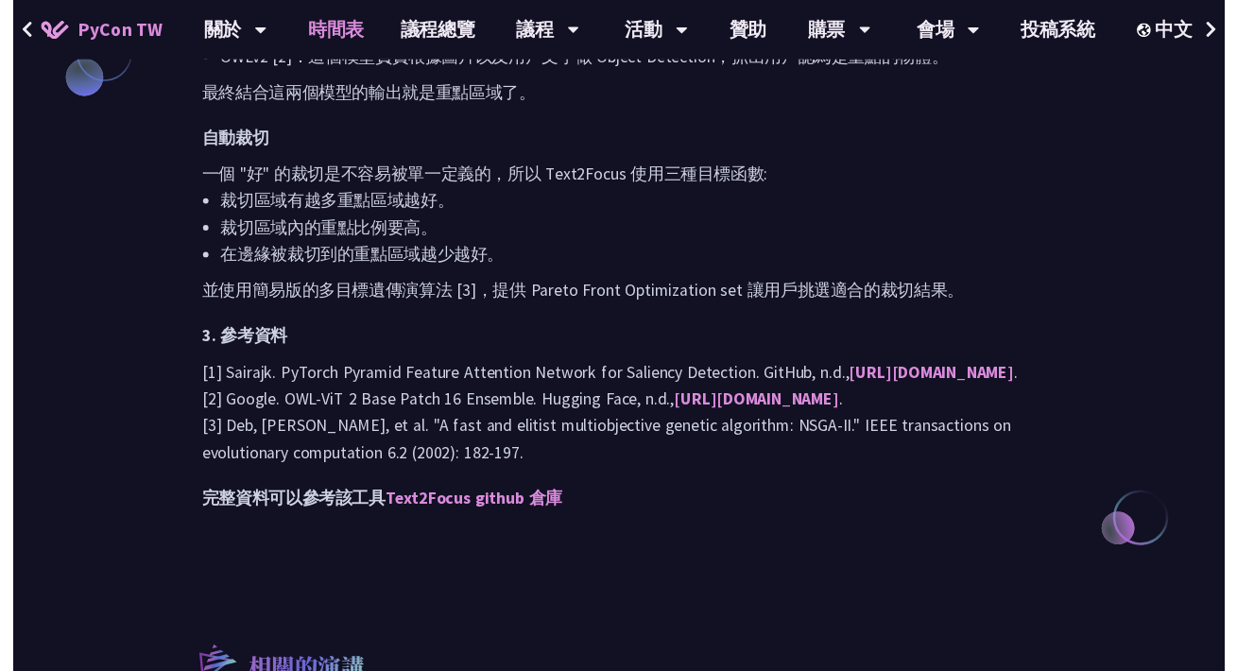
scroll to position [662, 0]
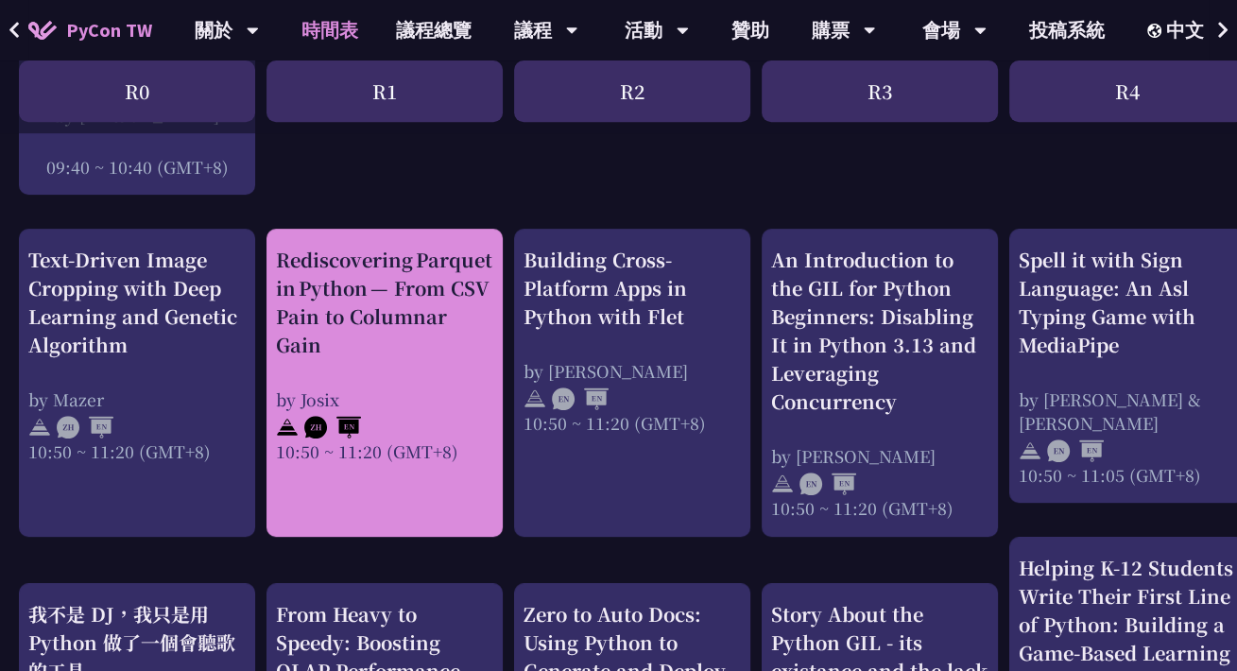
click at [442, 346] on div "Rediscovering Parquet in Python — From CSV Pain to Columnar Gain" at bounding box center [384, 302] width 217 height 113
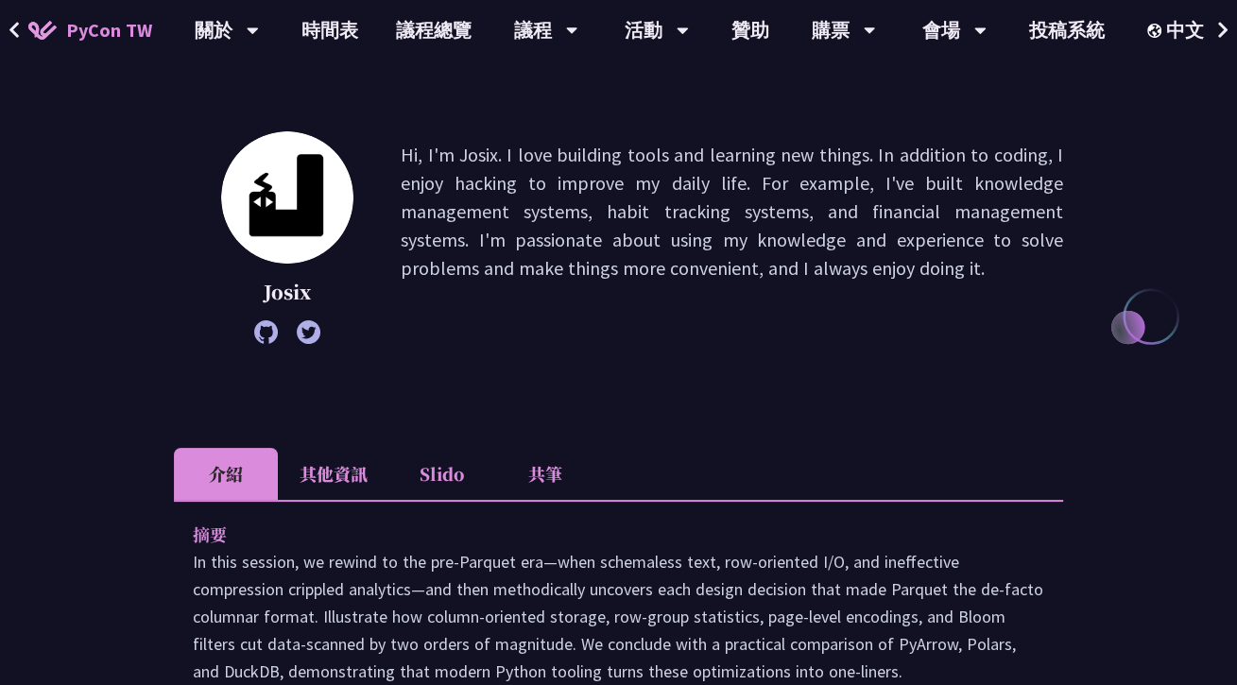
scroll to position [473, 0]
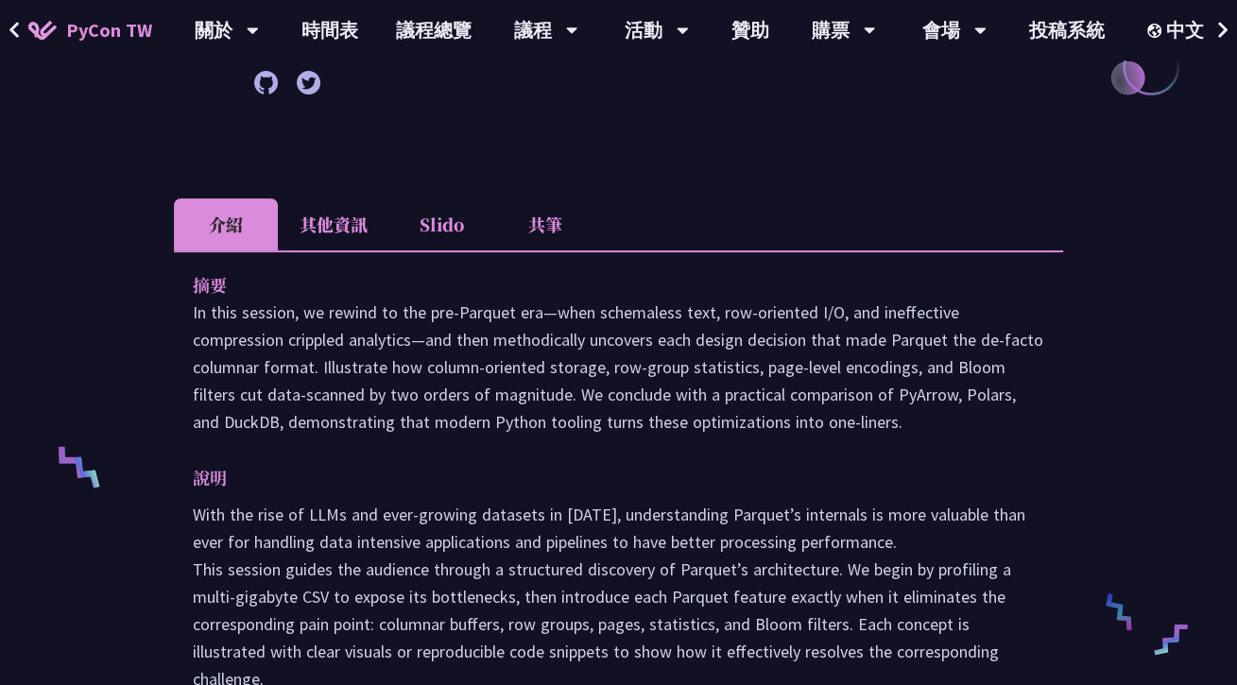
click at [346, 210] on li "其他資訊" at bounding box center [334, 224] width 112 height 52
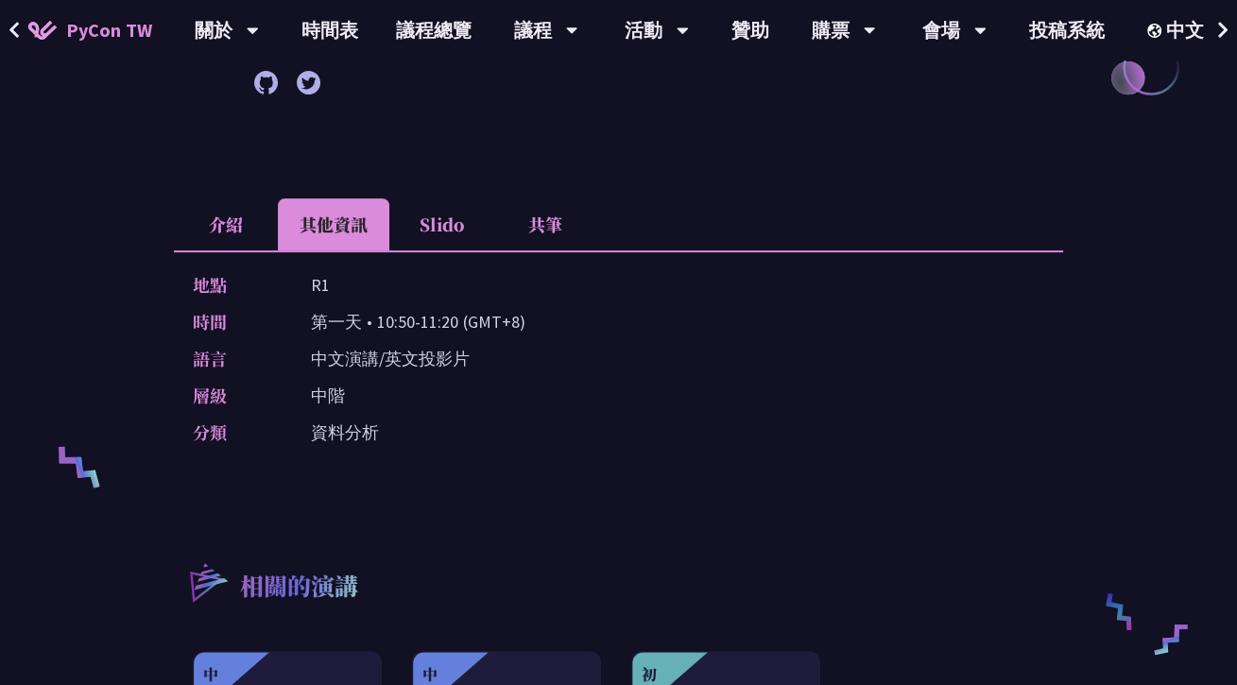
click at [233, 215] on li "介紹" at bounding box center [226, 224] width 104 height 52
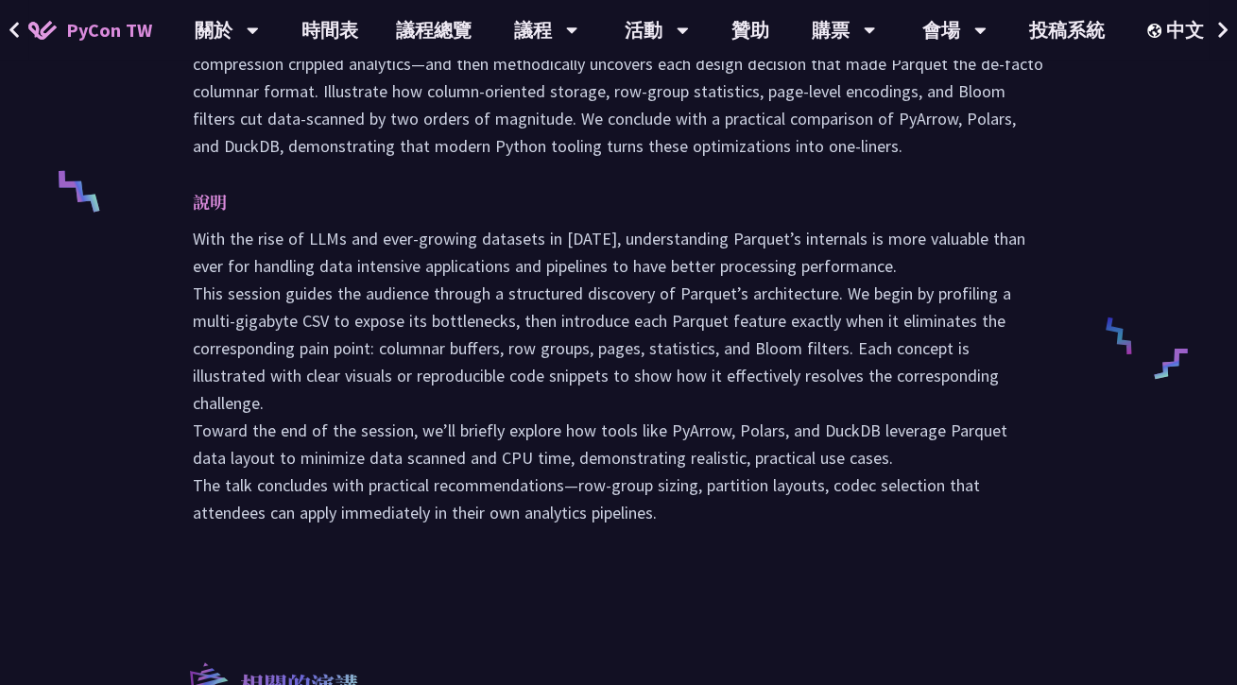
scroll to position [756, 0]
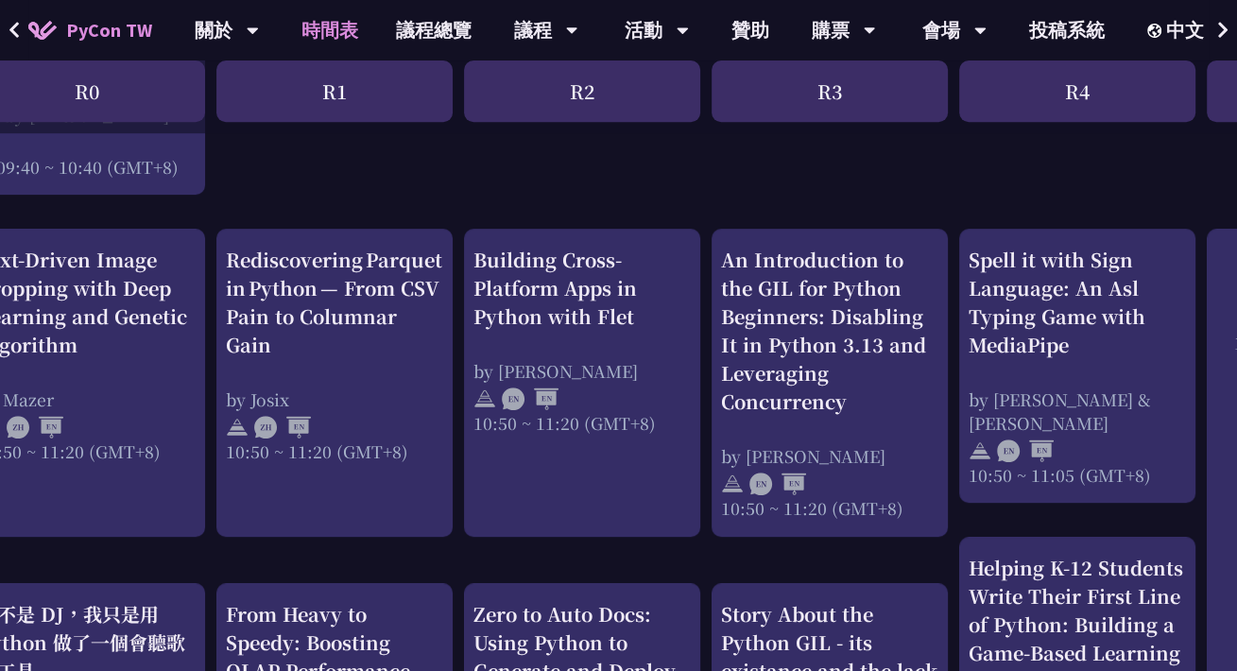
scroll to position [662, 0]
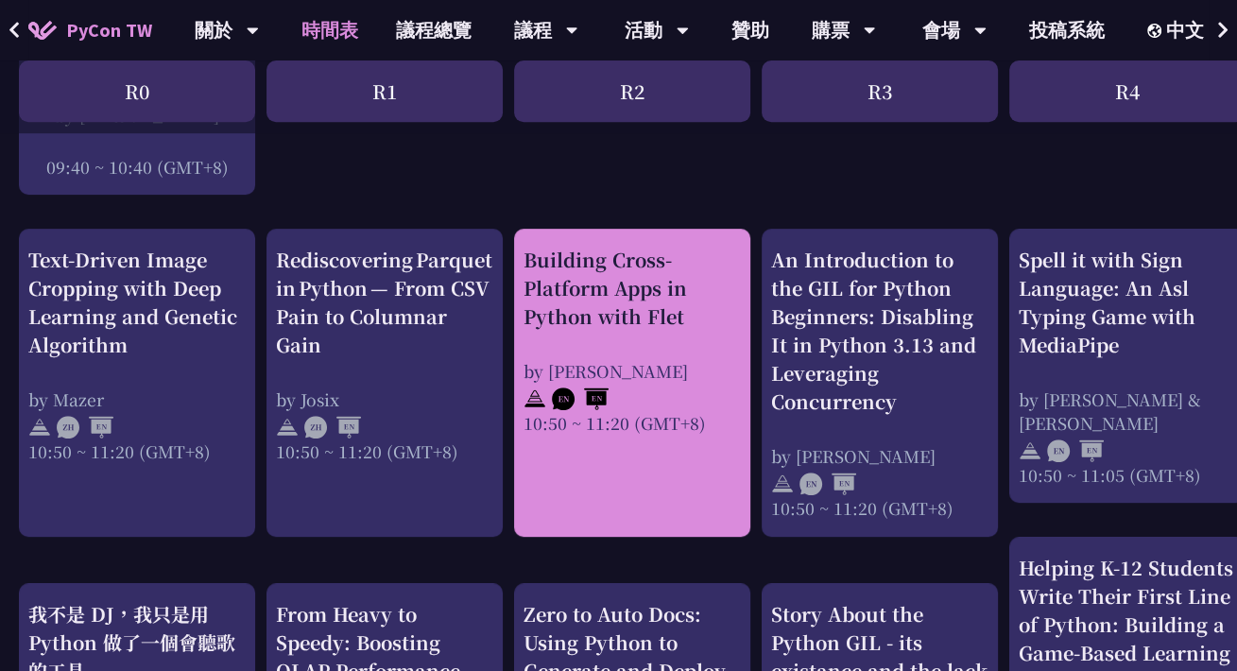
click at [666, 295] on div "Building Cross-Platform Apps in Python with Flet" at bounding box center [632, 288] width 217 height 85
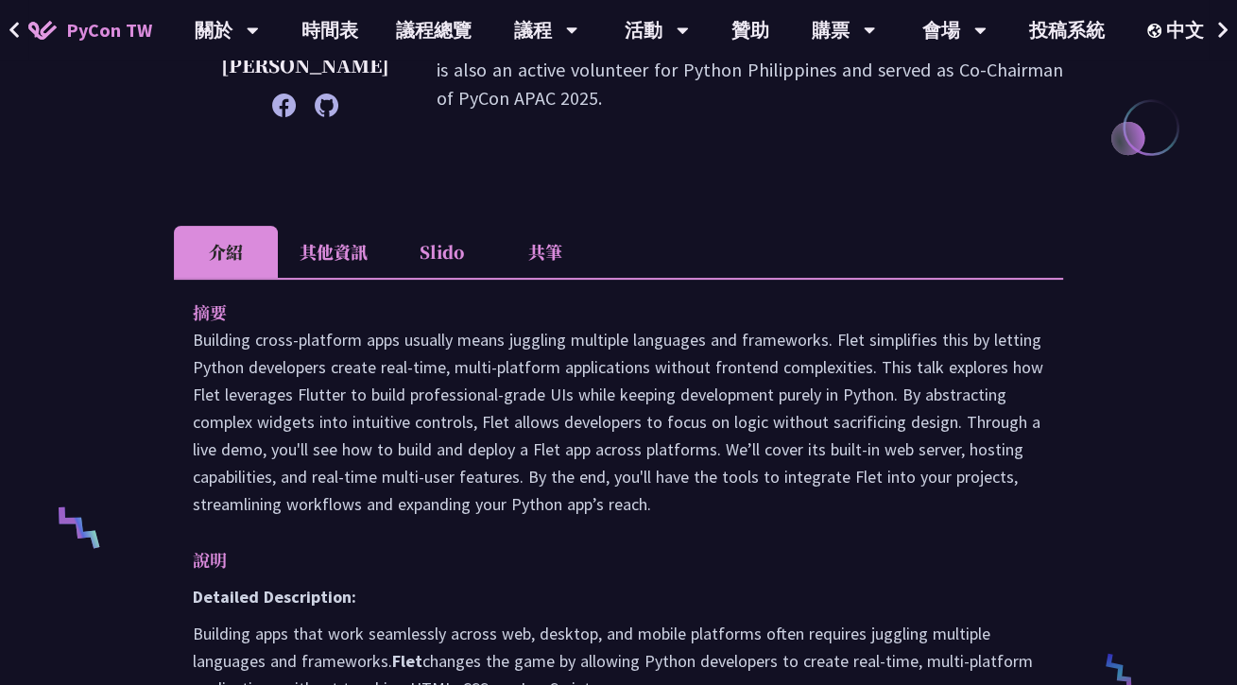
scroll to position [473, 0]
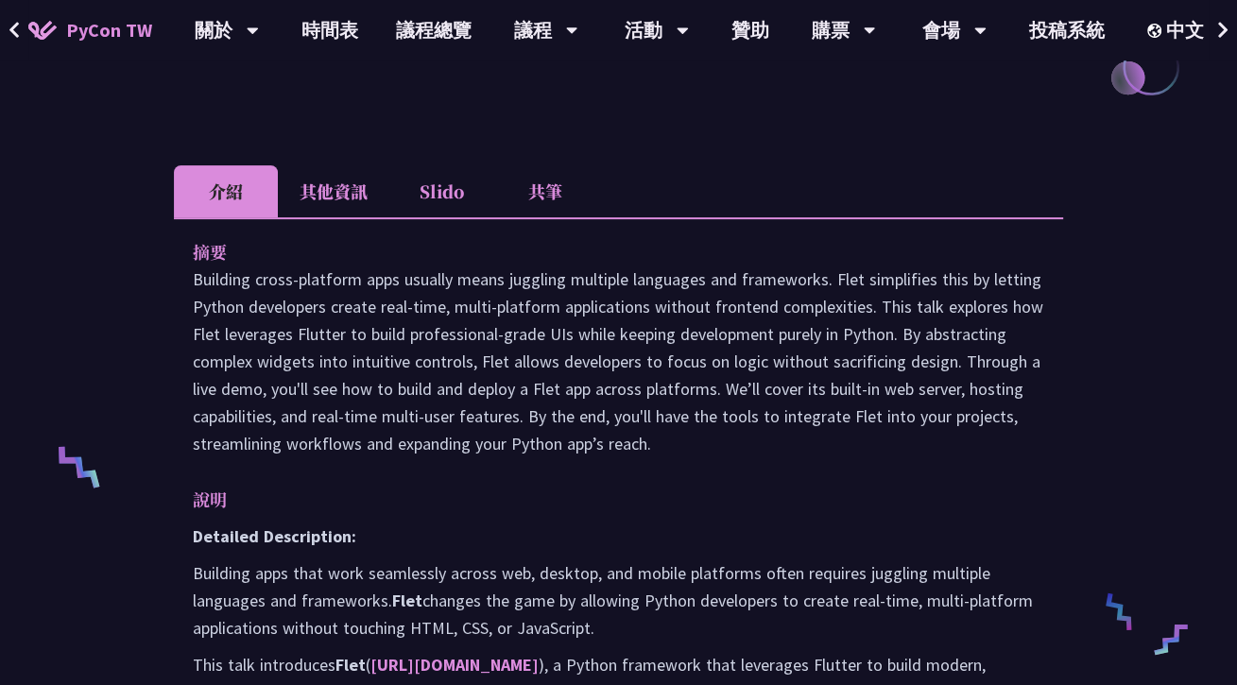
click at [348, 188] on li "其他資訊" at bounding box center [334, 191] width 112 height 52
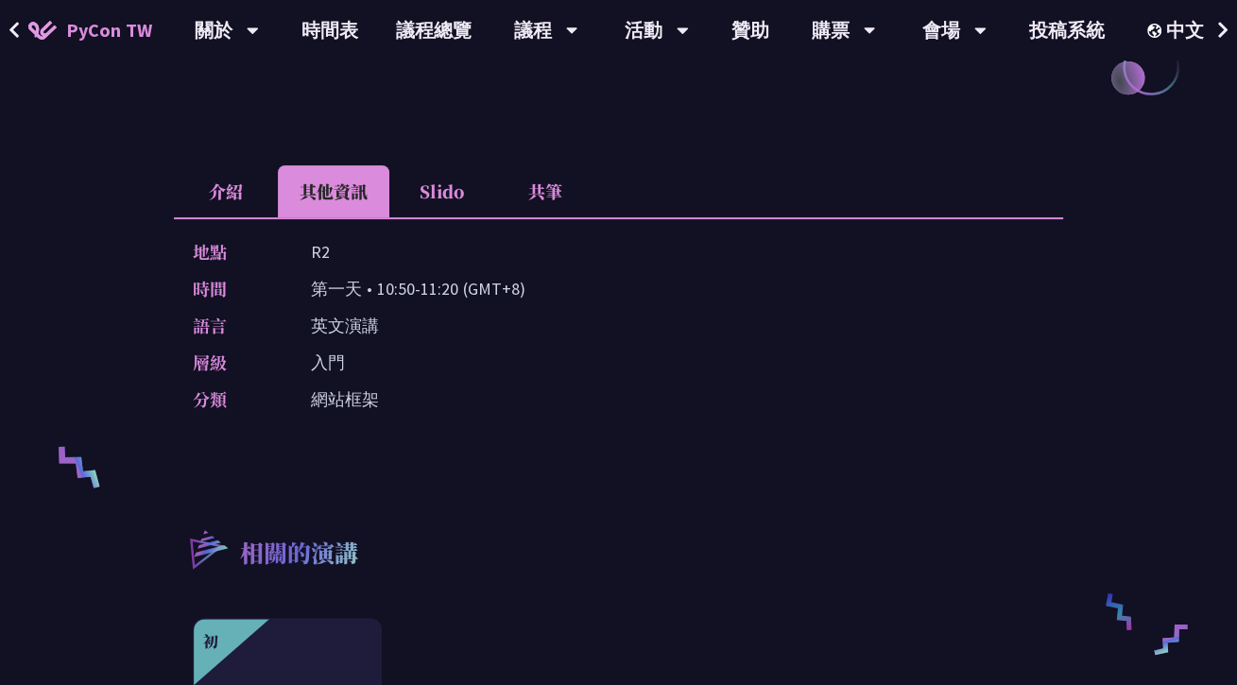
click at [220, 189] on li "介紹" at bounding box center [226, 191] width 104 height 52
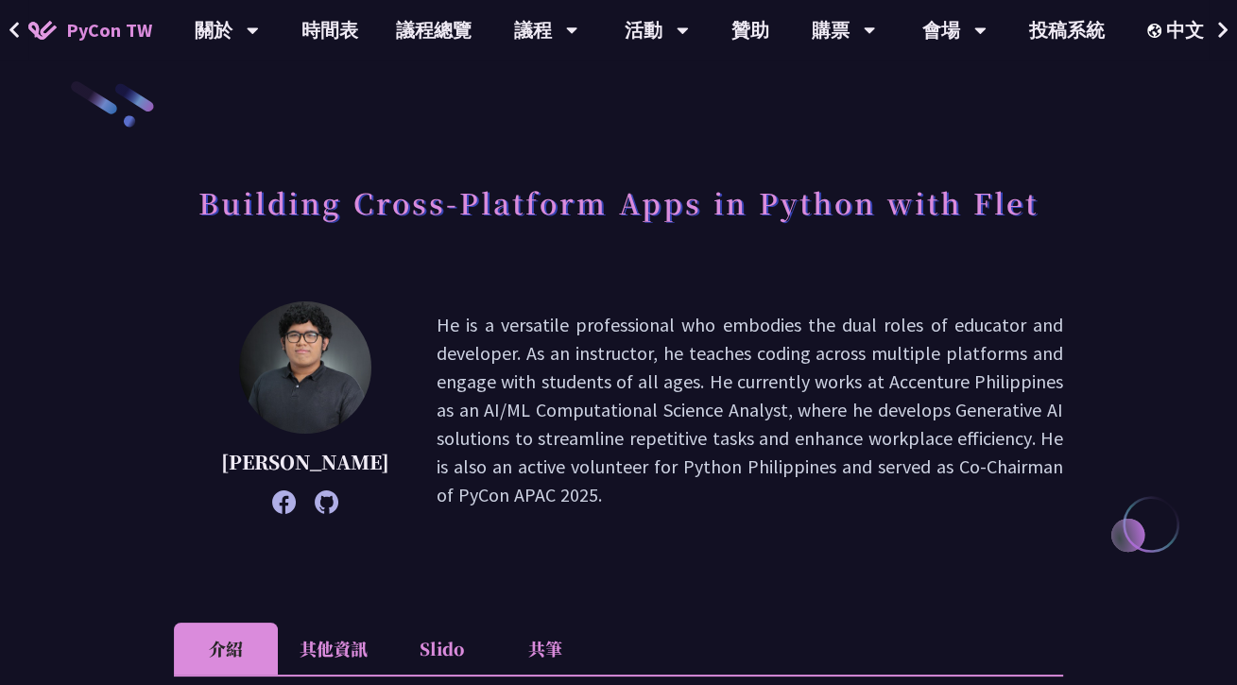
scroll to position [0, 0]
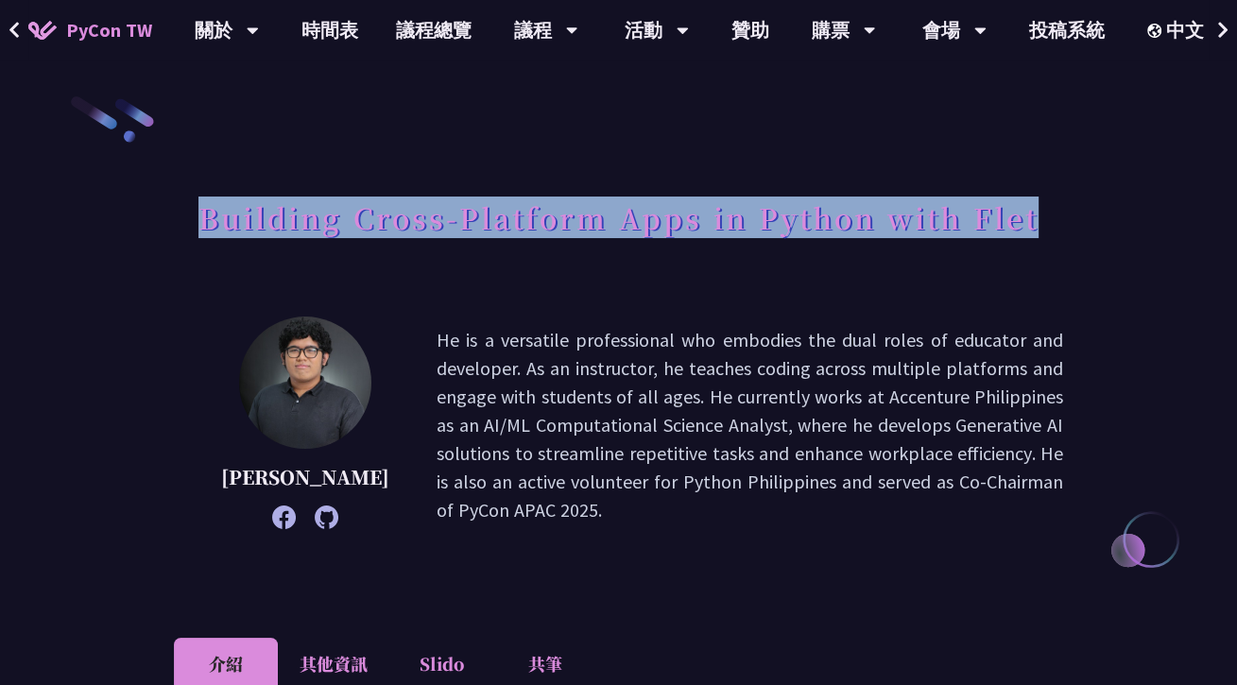
drag, startPoint x: 206, startPoint y: 218, endPoint x: 1059, endPoint y: 234, distance: 852.7
click at [1059, 234] on div "Building Cross-Platform Apps in Python with Flet" at bounding box center [618, 238] width 889 height 99
copy h1 "Building Cross-Platform Apps in Python with Flet"
click at [1059, 234] on div "Building Cross-Platform Apps in Python with Flet" at bounding box center [618, 238] width 889 height 99
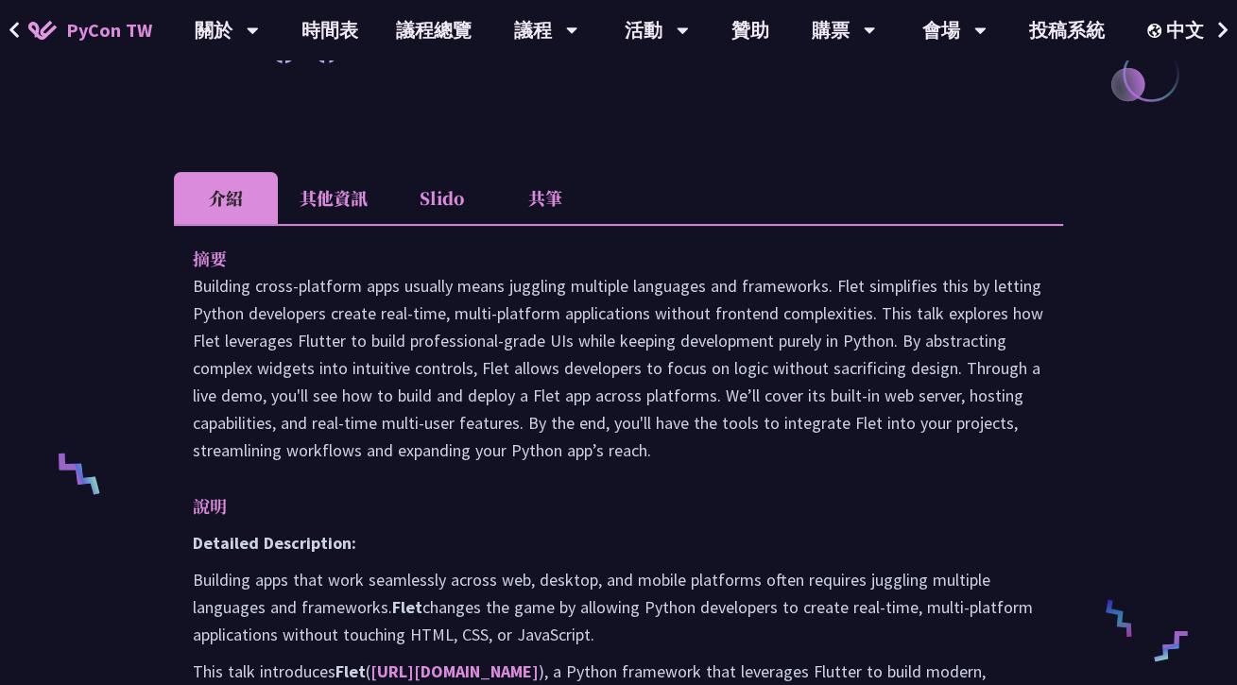
scroll to position [473, 0]
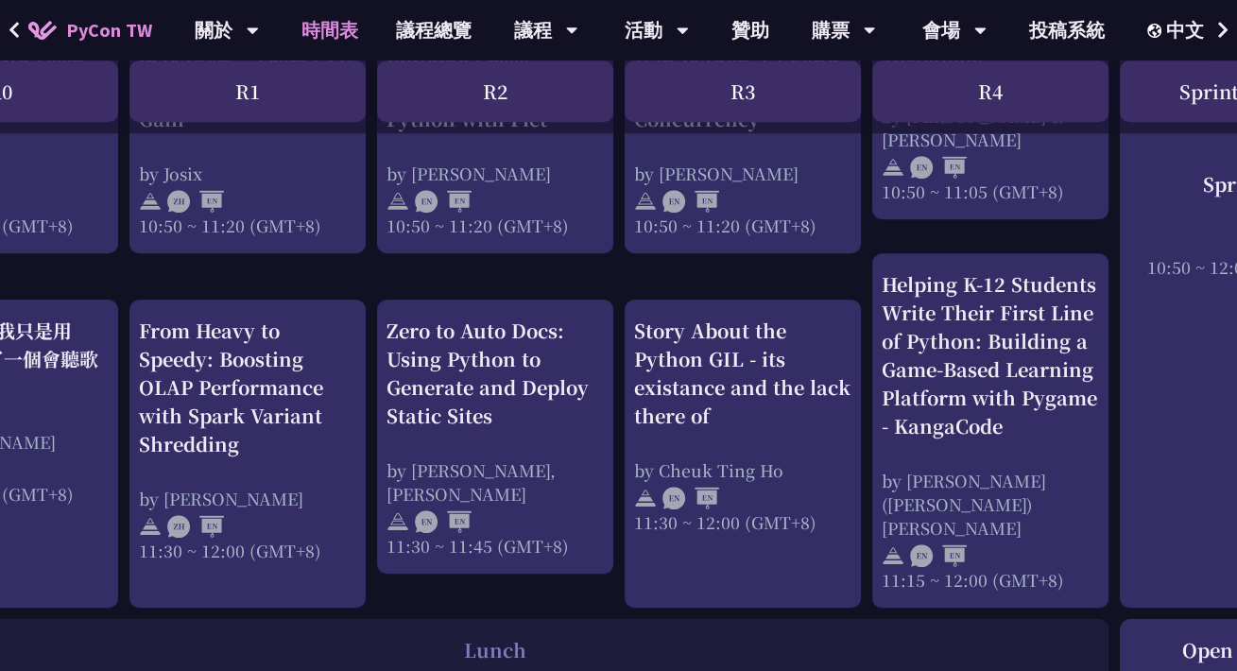
scroll to position [945, 0]
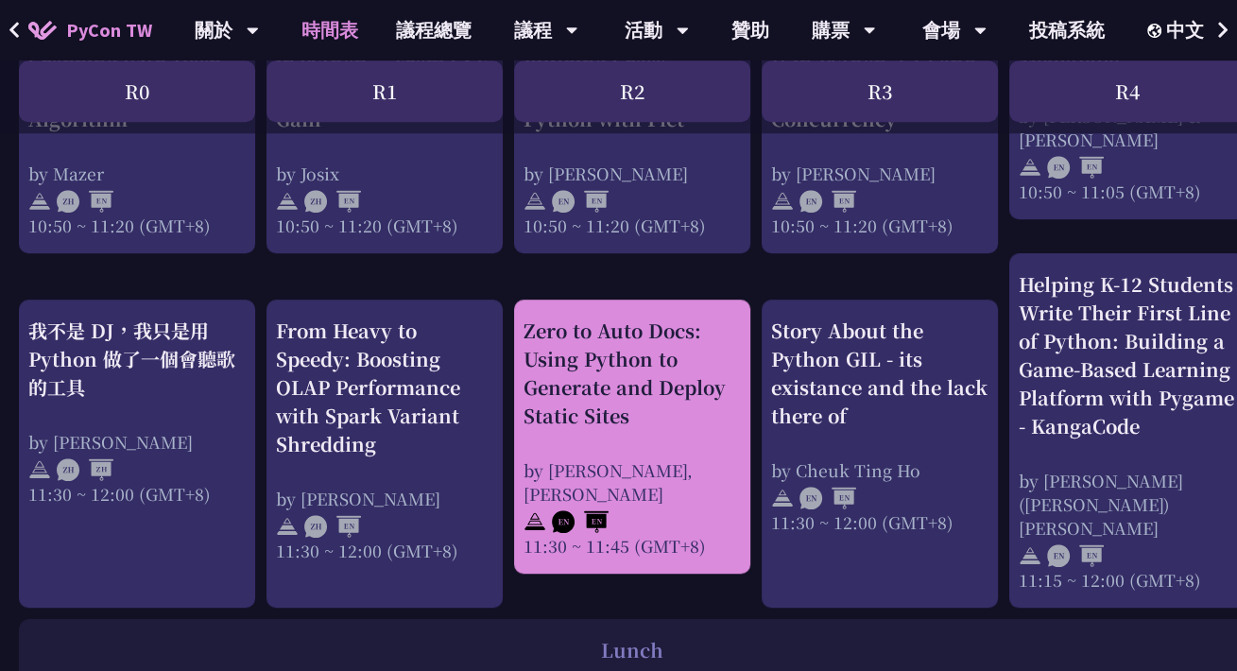
click at [619, 332] on div "Zero to Auto Docs: Using Python to Generate and Deploy Static Sites" at bounding box center [632, 373] width 217 height 113
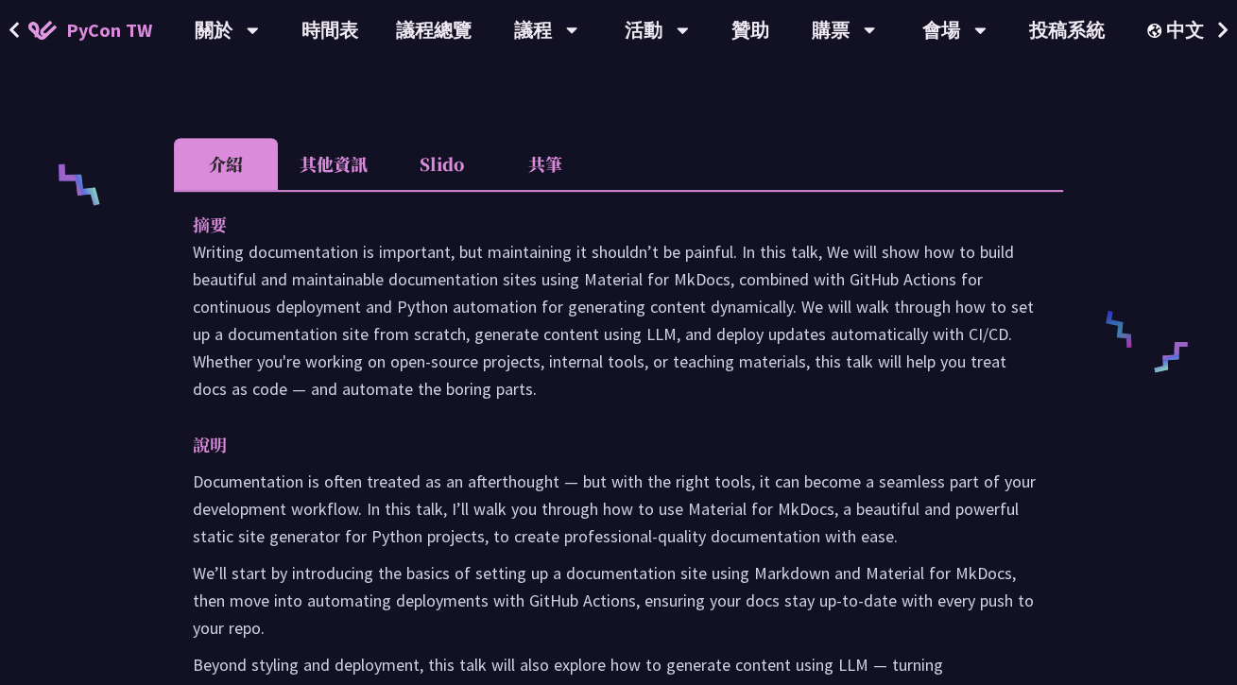
scroll to position [756, 0]
click at [364, 184] on div "介紹 其他資訊 Slido 共筆 摘要 Writing documentation is important, but maintaining it shou…" at bounding box center [618, 477] width 889 height 680
drag, startPoint x: 364, startPoint y: 184, endPoint x: 358, endPoint y: 176, distance: 10.2
click at [358, 176] on li "其他資訊" at bounding box center [334, 163] width 112 height 52
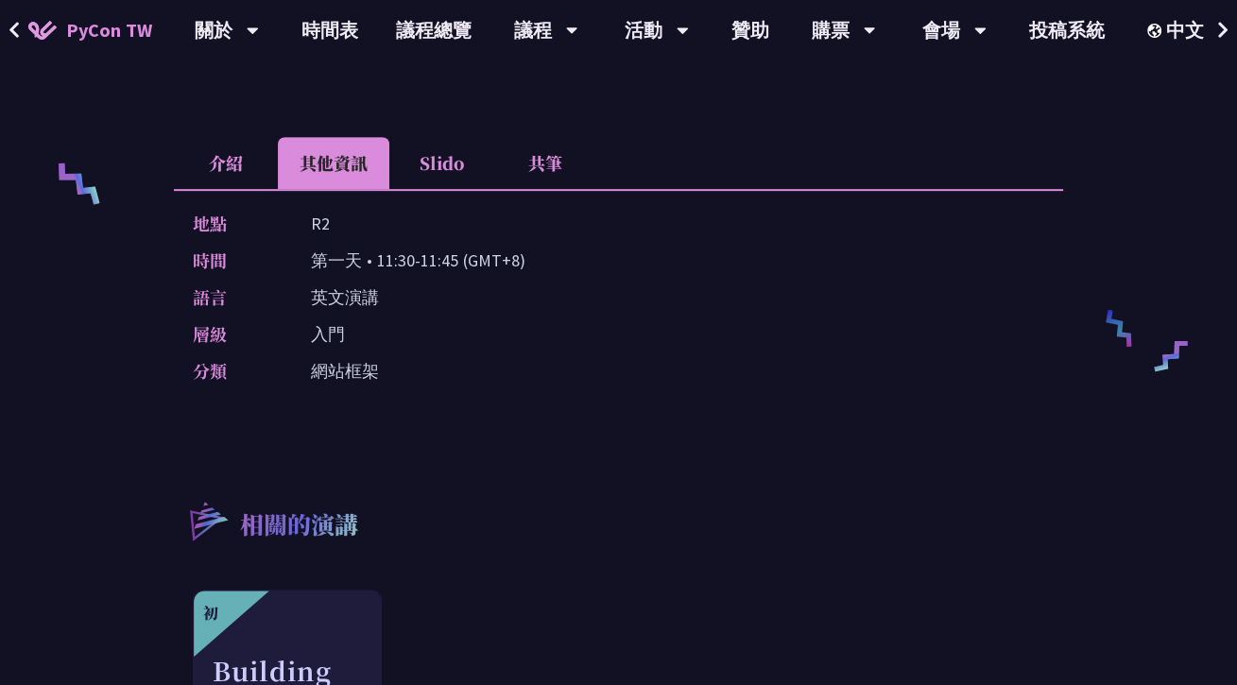
click at [247, 164] on li "介紹" at bounding box center [226, 163] width 104 height 52
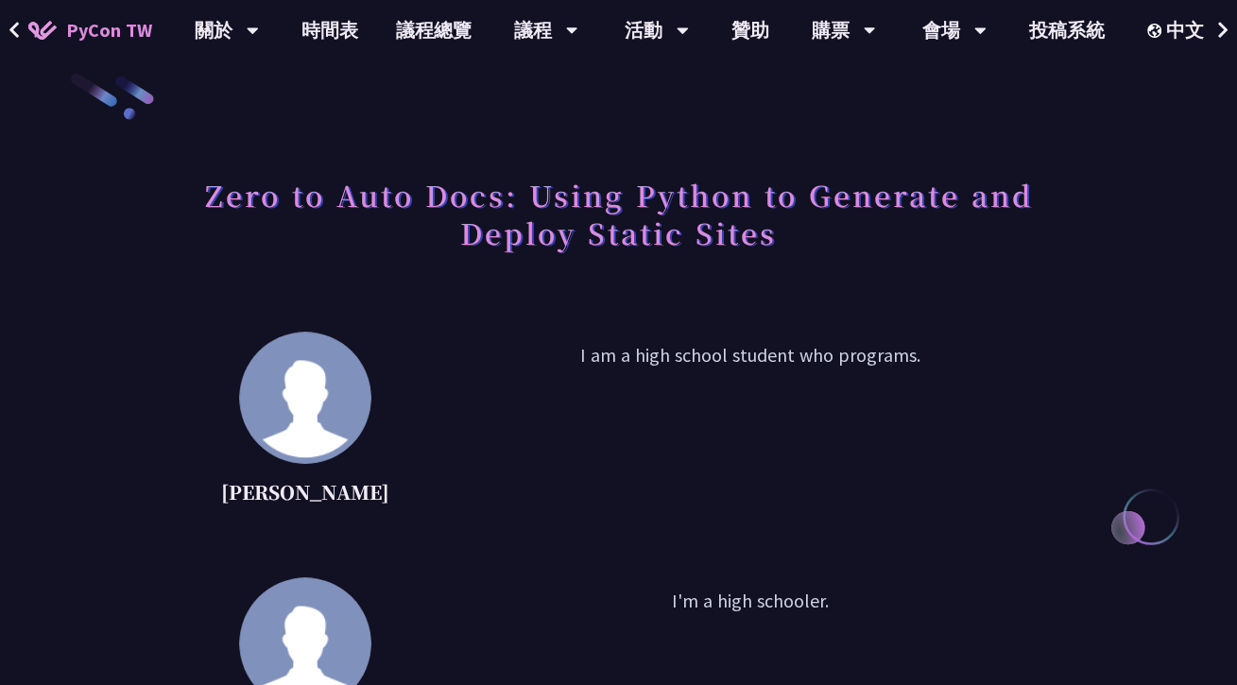
scroll to position [0, 0]
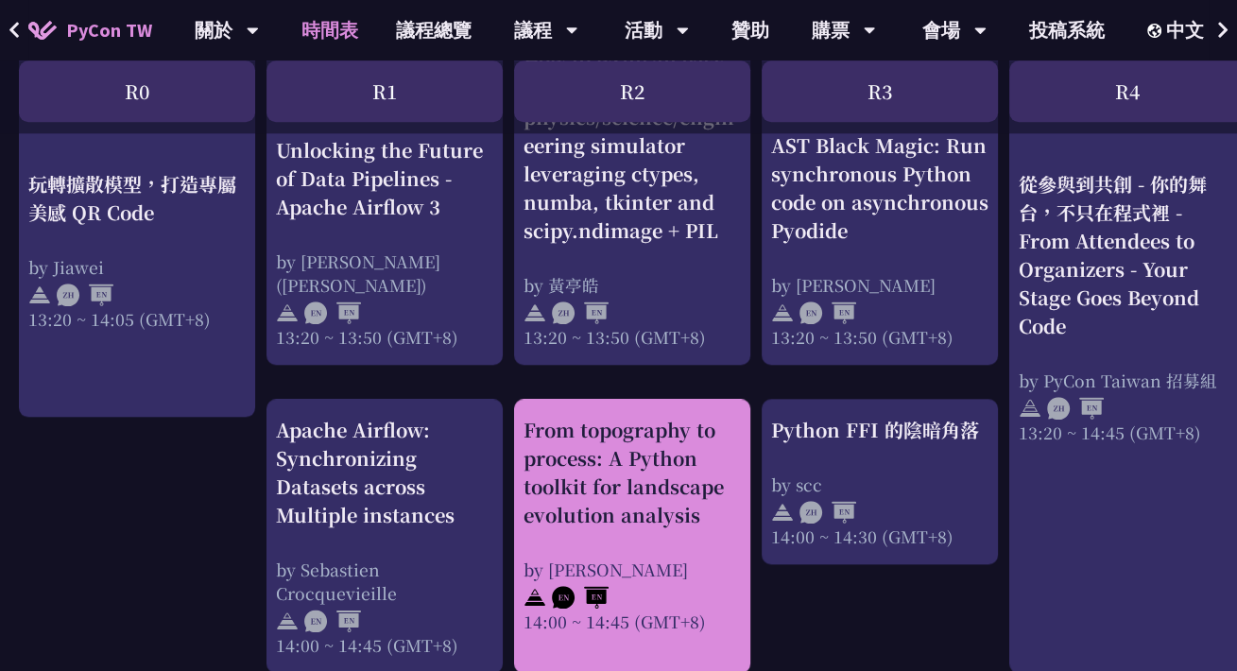
scroll to position [1701, 0]
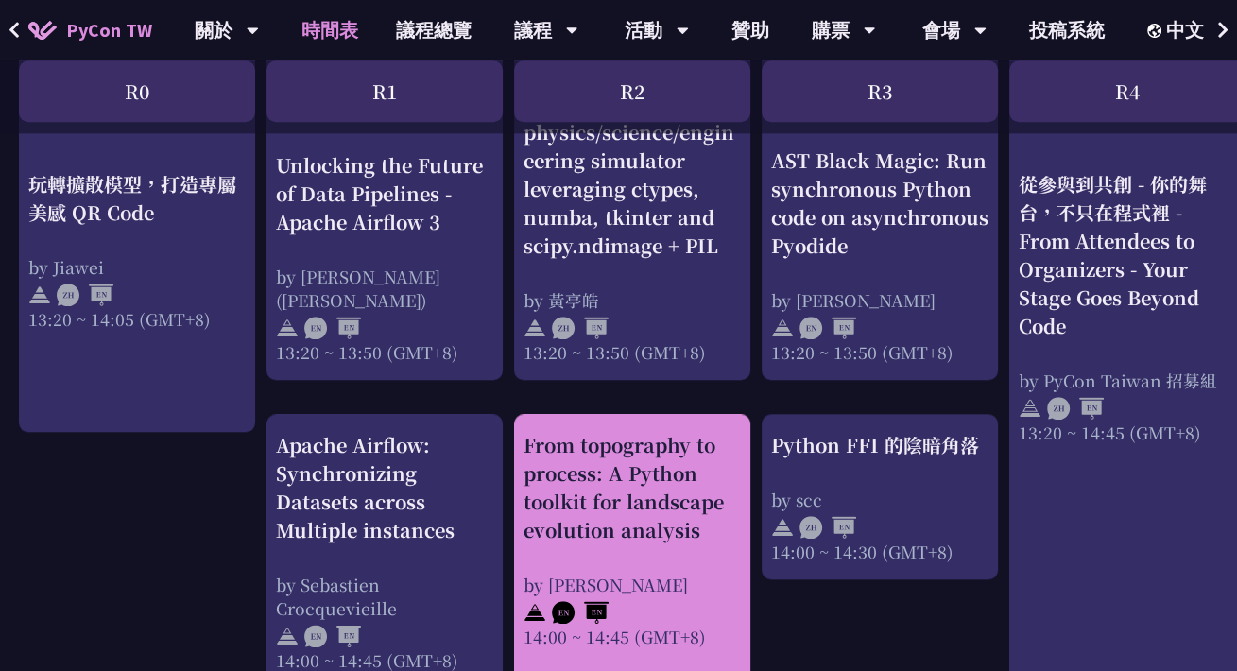
click at [713, 547] on div "From topography to process: A Python toolkit for landscape evolution analysis b…" at bounding box center [632, 539] width 217 height 217
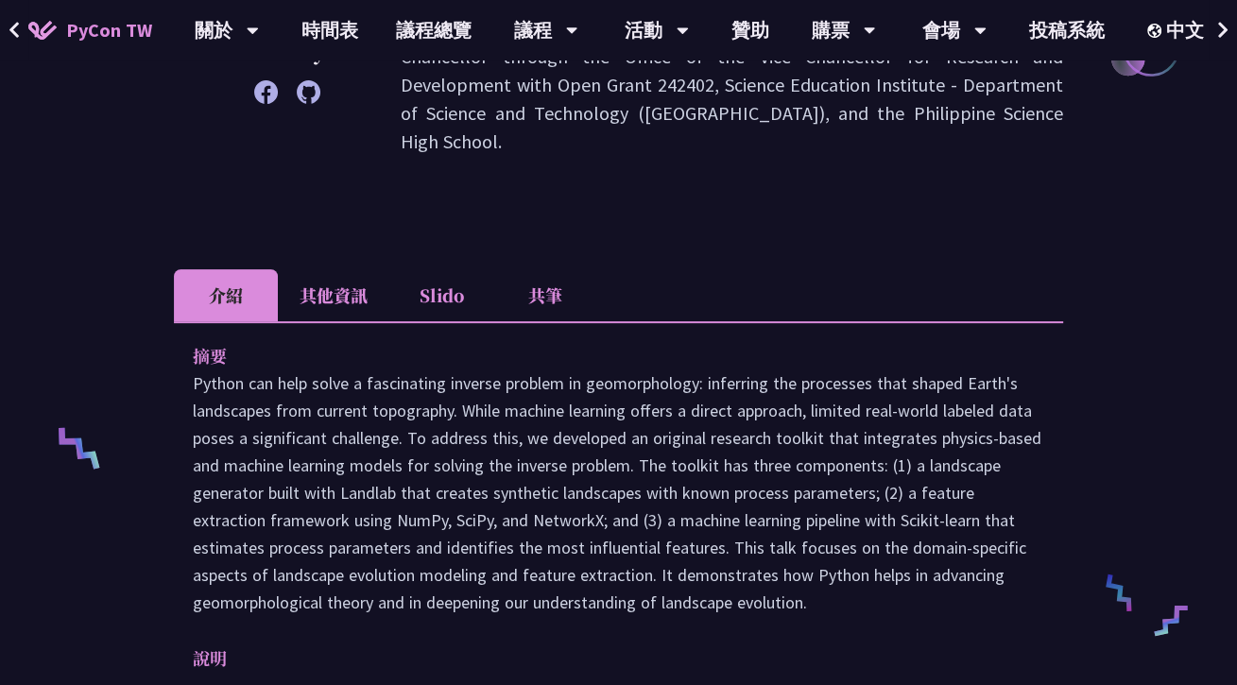
scroll to position [567, 0]
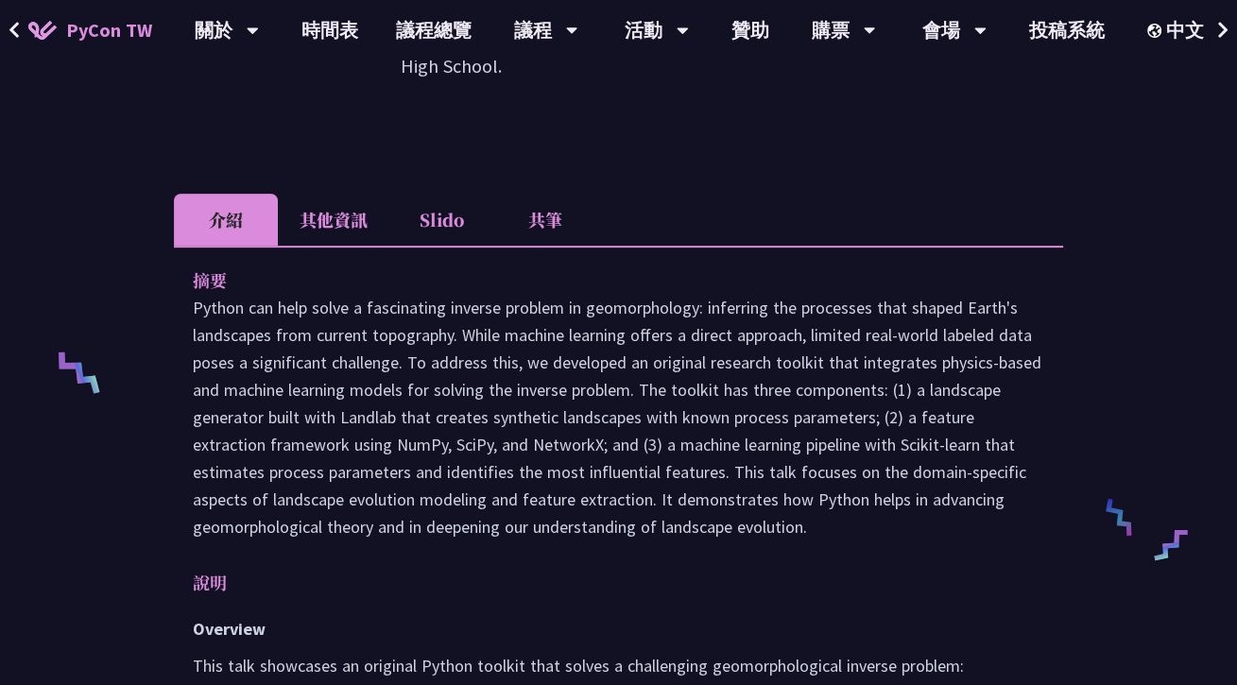
click at [312, 194] on li "其他資訊" at bounding box center [334, 220] width 112 height 52
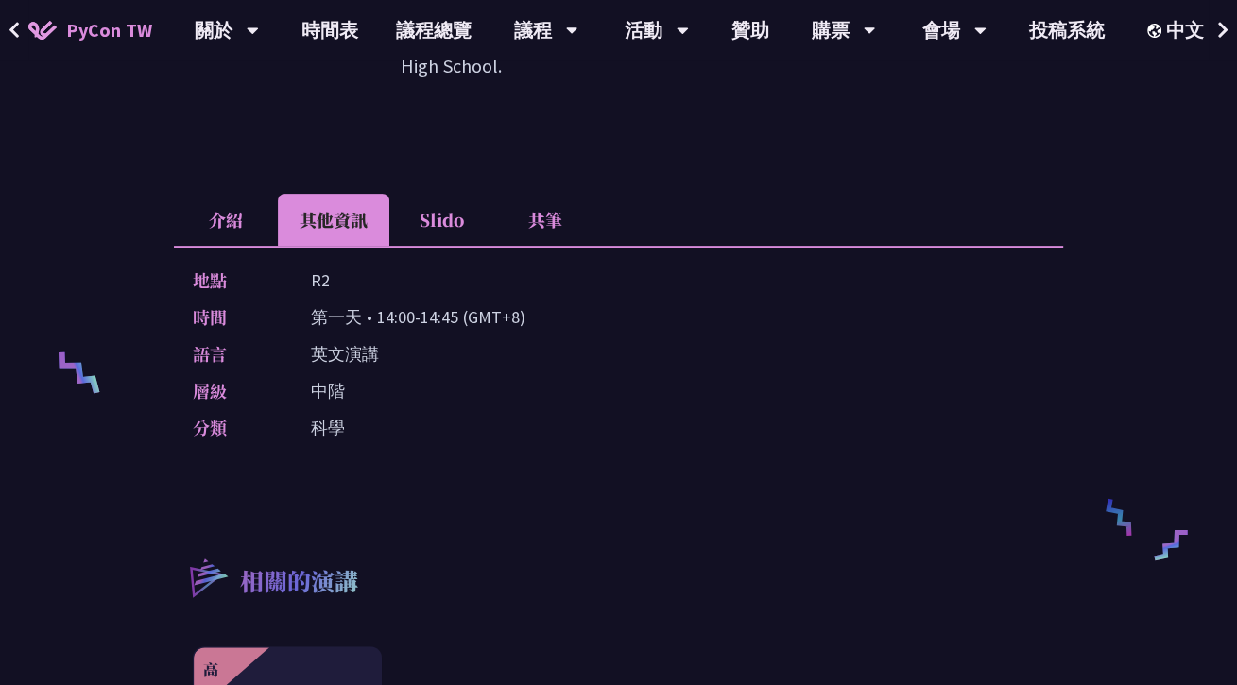
click at [253, 194] on li "介紹" at bounding box center [226, 220] width 104 height 52
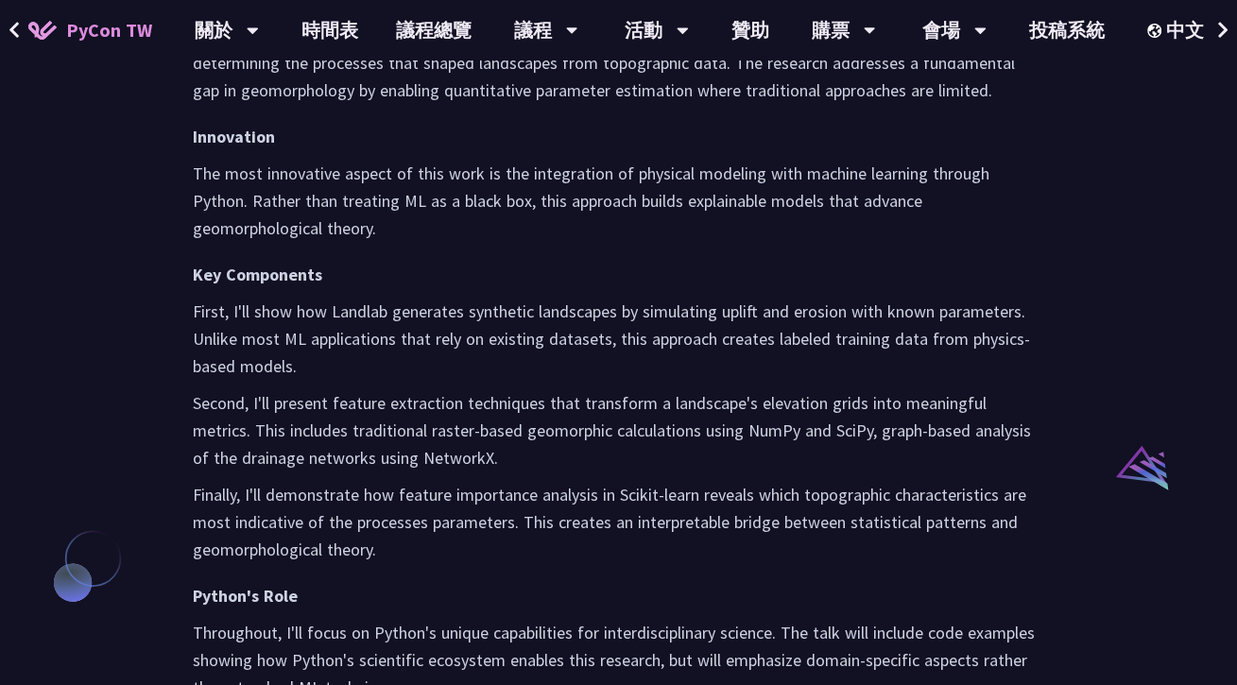
scroll to position [1323, 0]
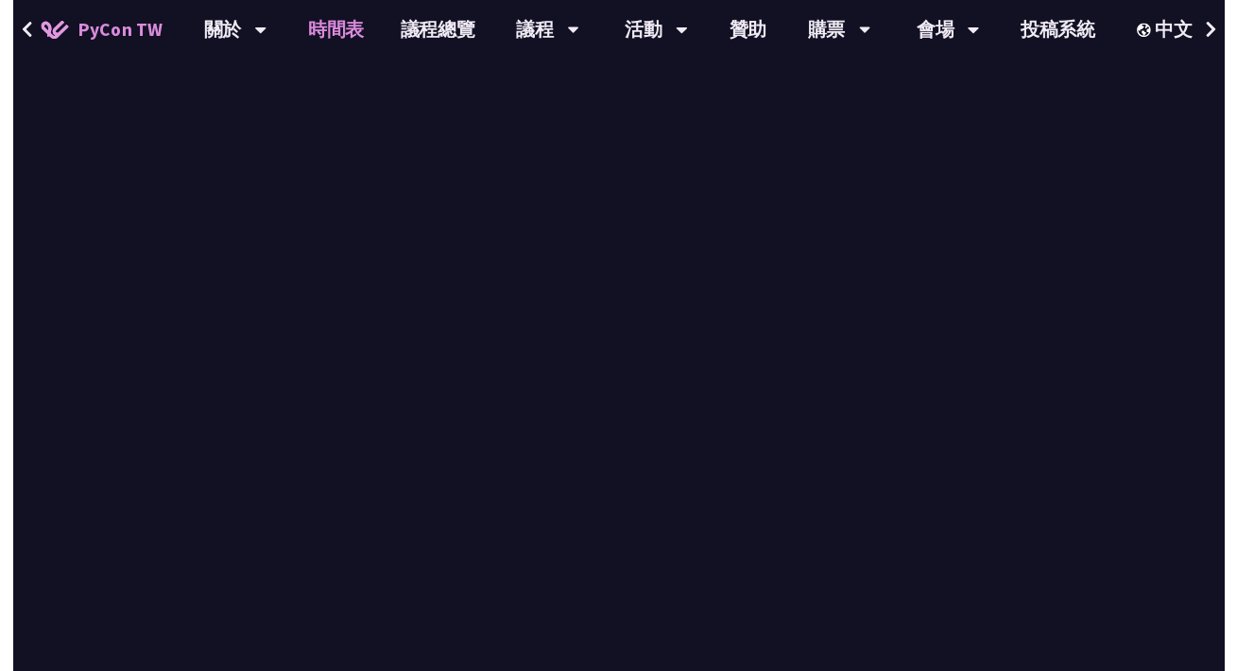
scroll to position [1701, 0]
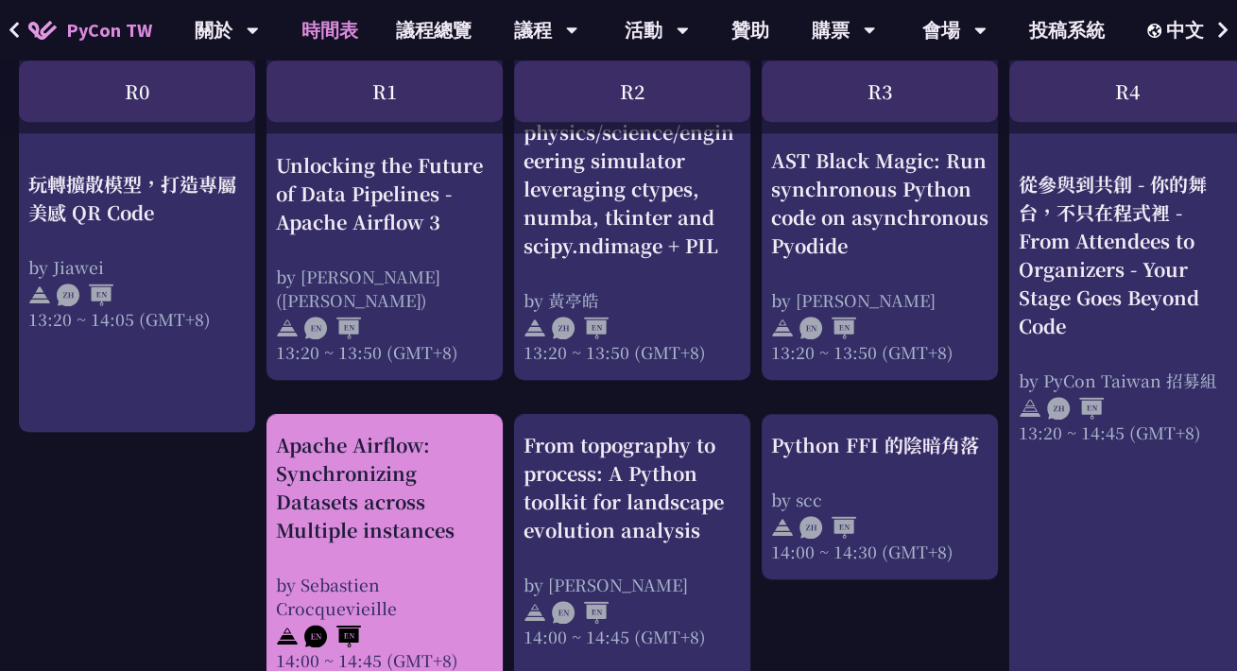
click at [440, 533] on div "Apache Airflow: Synchronizing Datasets across Multiple instances by [PERSON_NAM…" at bounding box center [384, 551] width 217 height 241
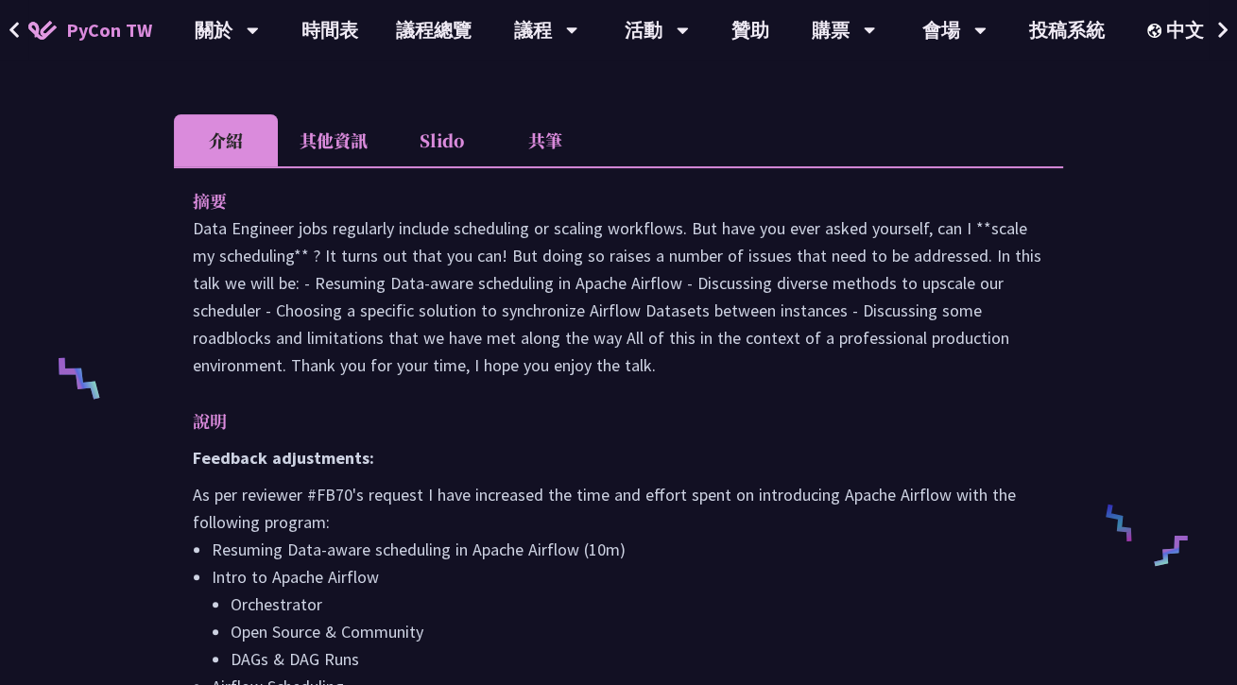
scroll to position [567, 0]
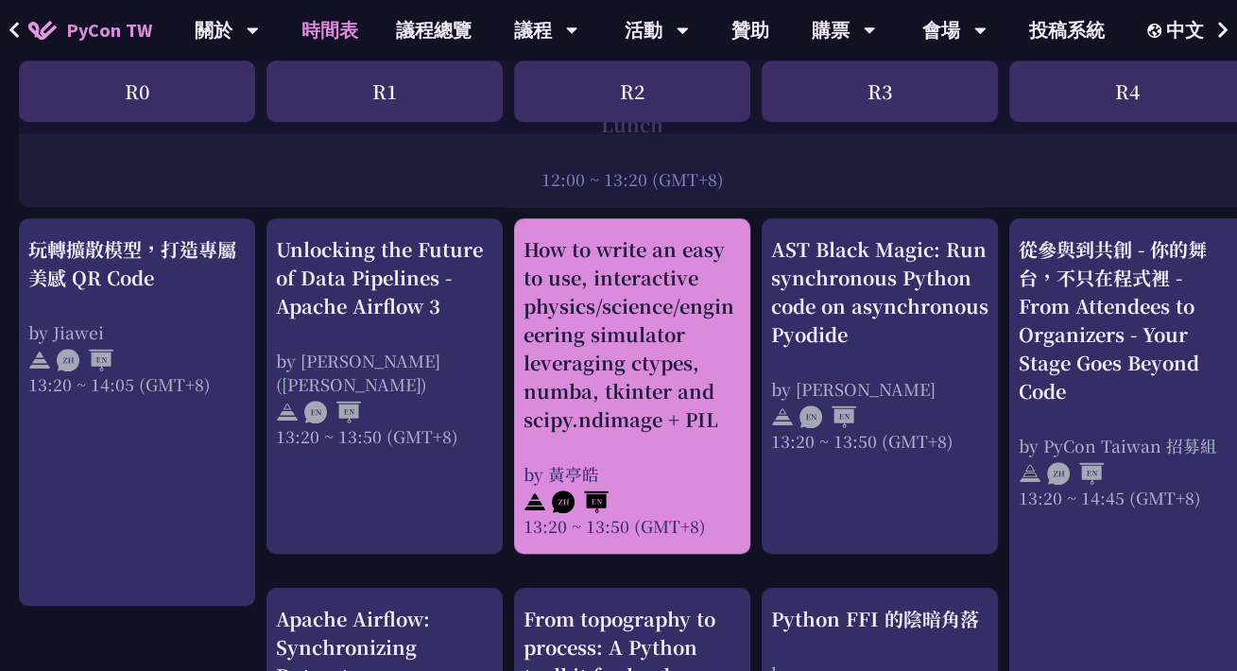
scroll to position [1512, 0]
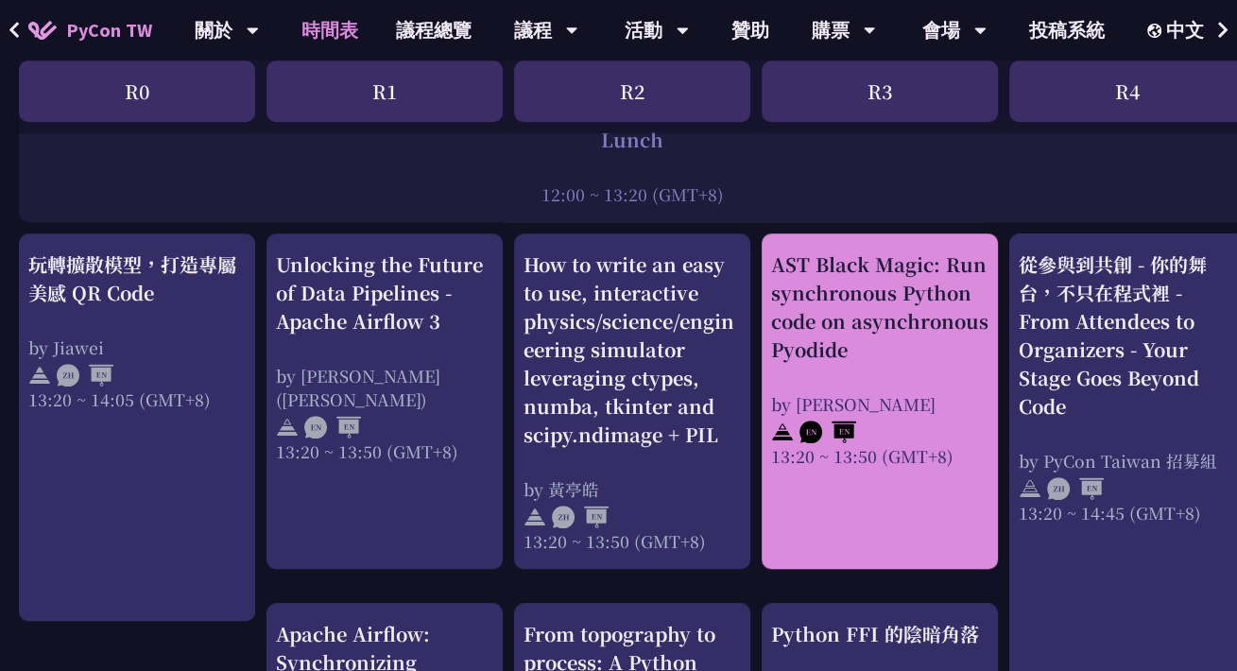
click at [864, 305] on div "AST Black Magic: Run synchronous Python code on asynchronous Pyodide" at bounding box center [879, 306] width 217 height 113
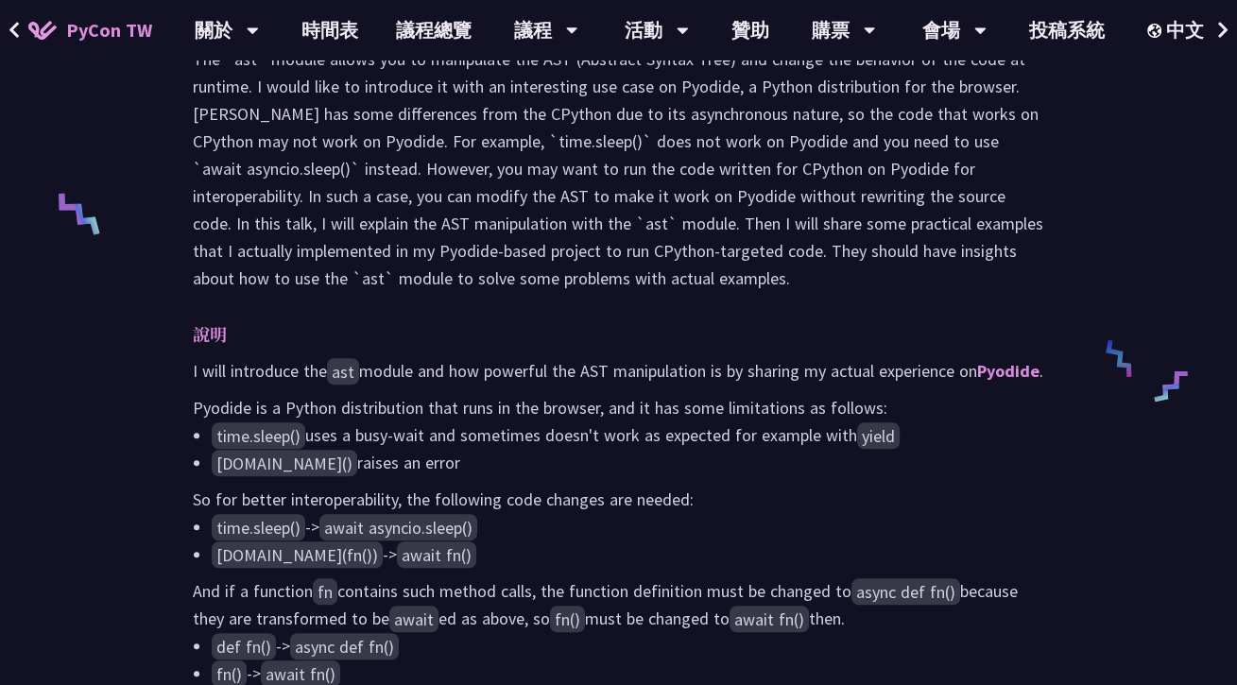
scroll to position [756, 0]
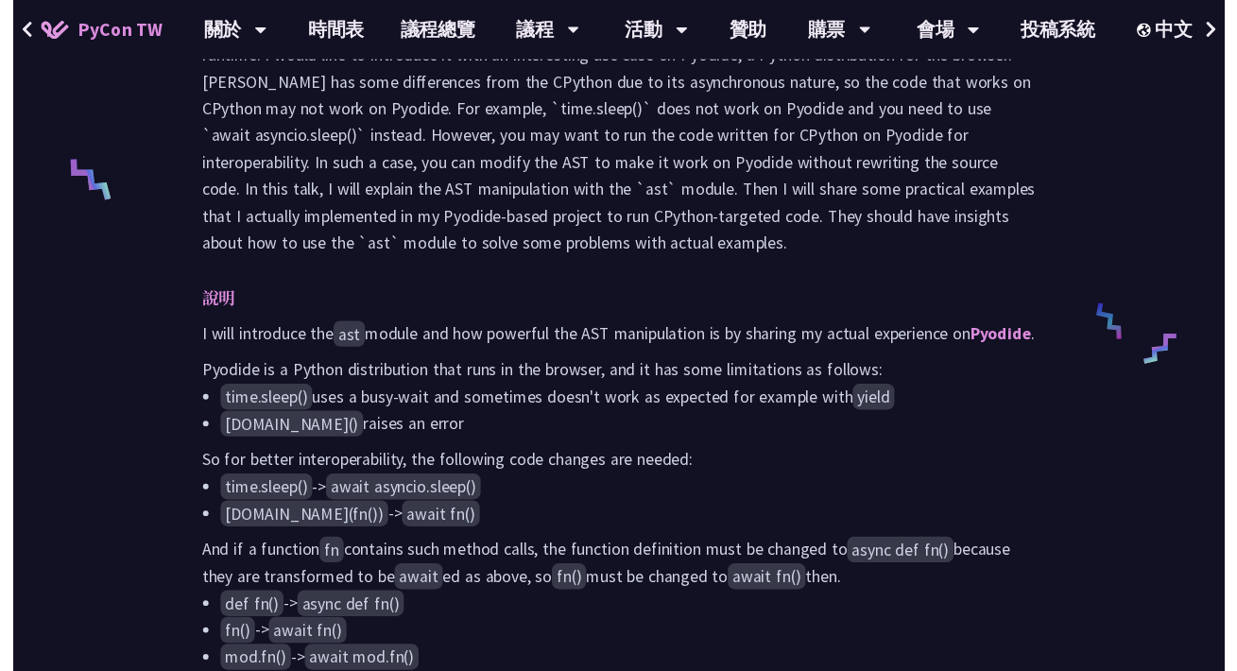
scroll to position [1512, 0]
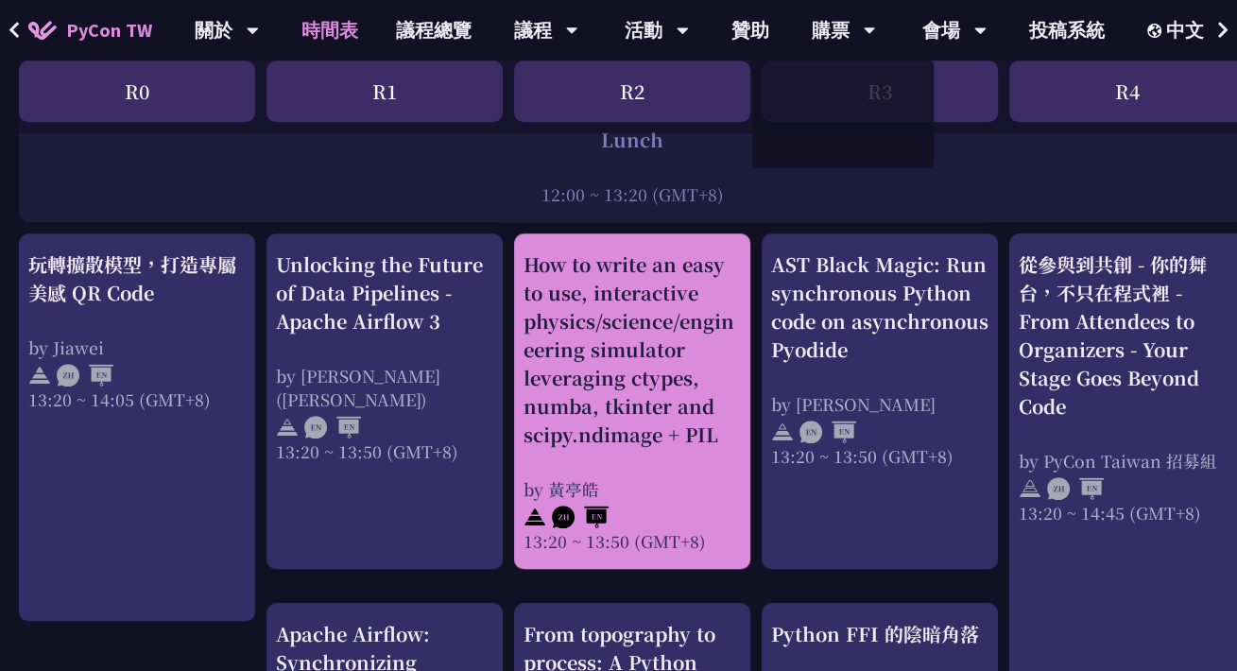
click at [670, 338] on div "How to write an easy to use, interactive physics/science/engineering simulator …" at bounding box center [632, 349] width 217 height 198
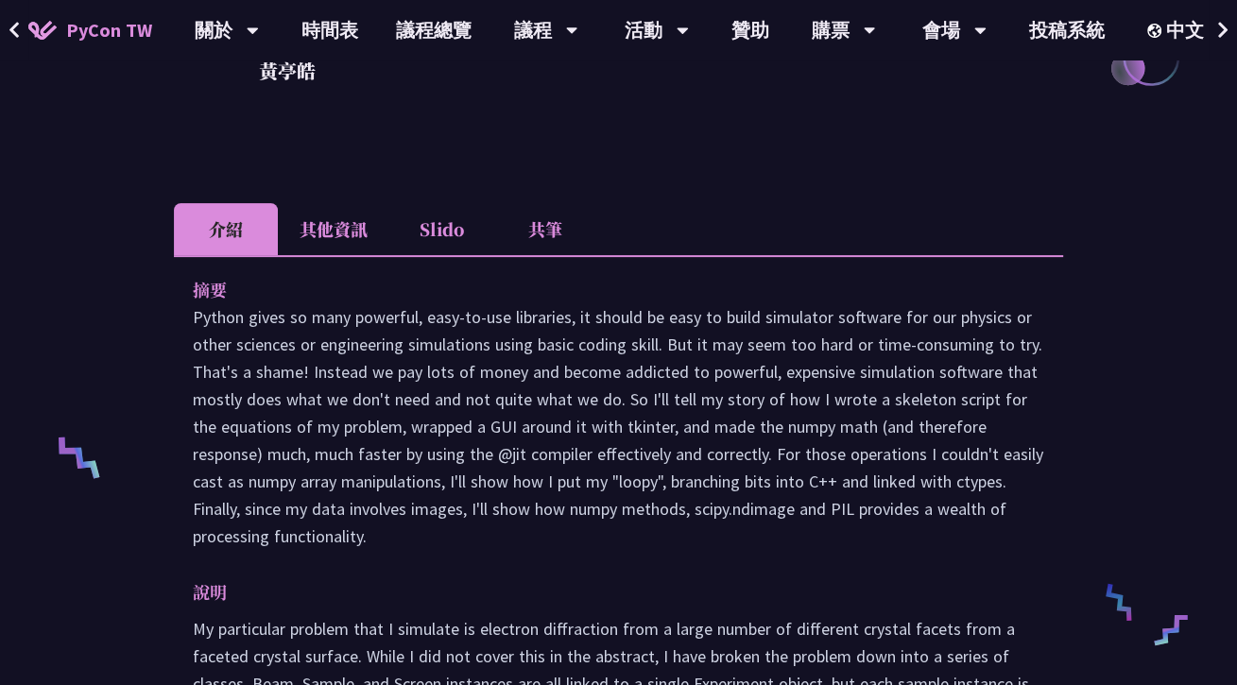
scroll to position [473, 0]
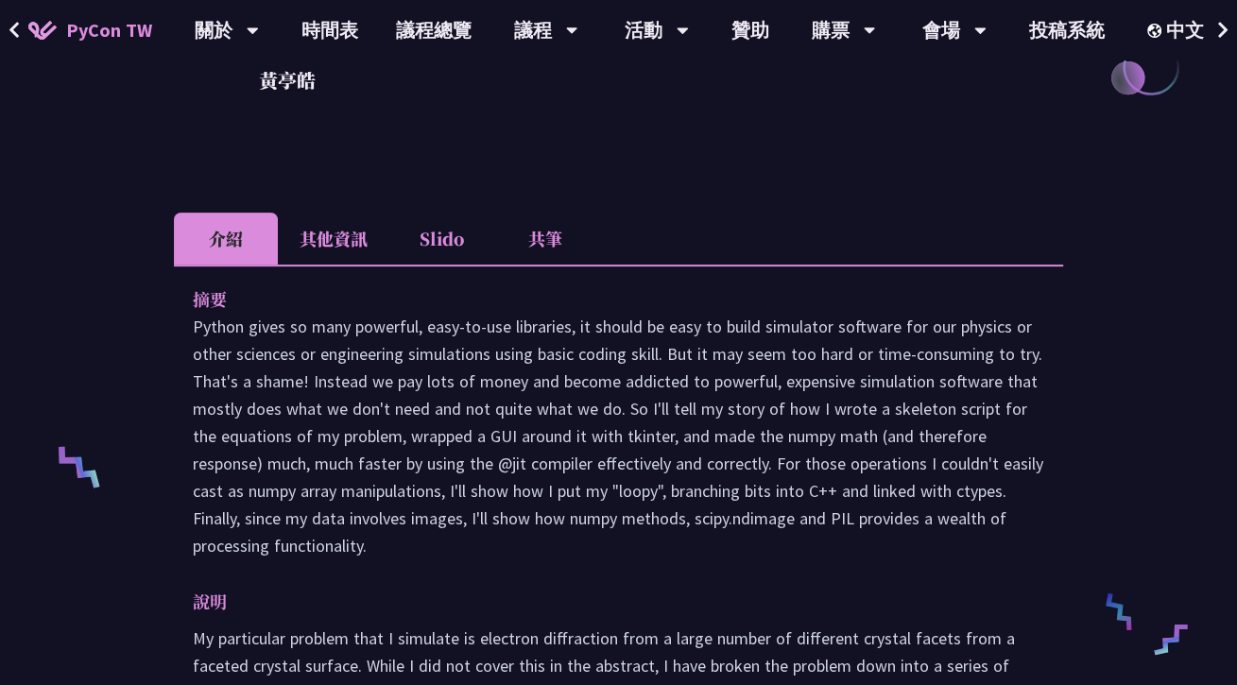
click at [343, 228] on li "其他資訊" at bounding box center [334, 239] width 112 height 52
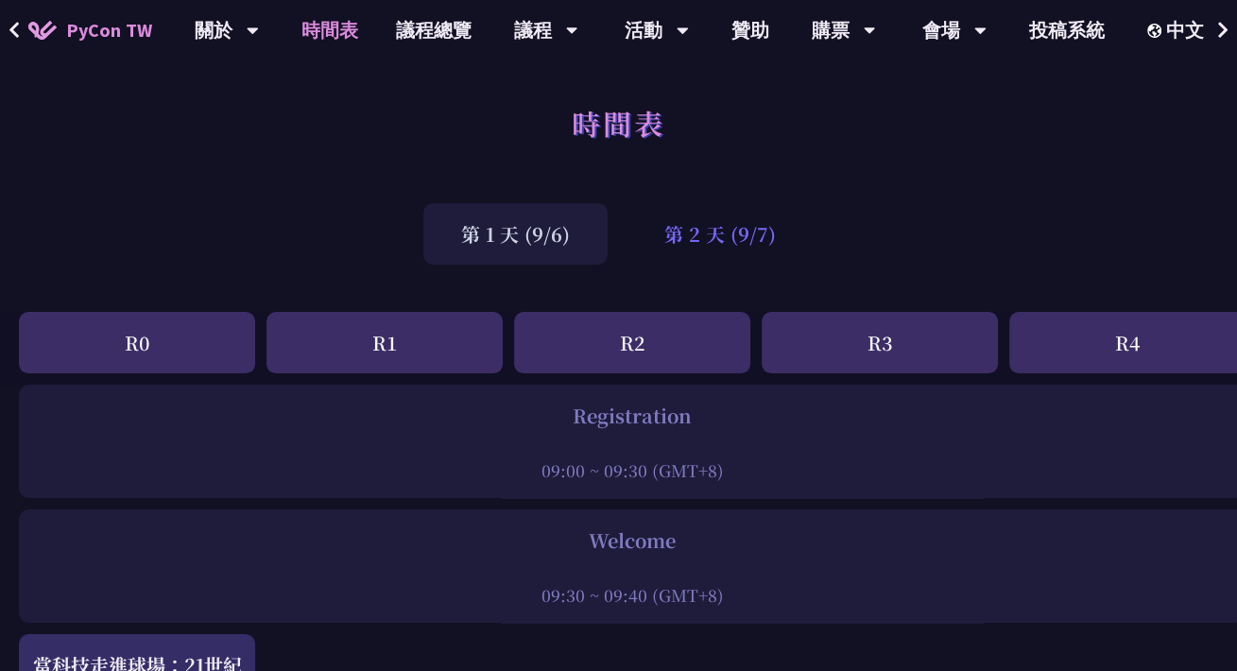
click at [748, 226] on div "第 2 天 (9/7)" at bounding box center [720, 233] width 187 height 61
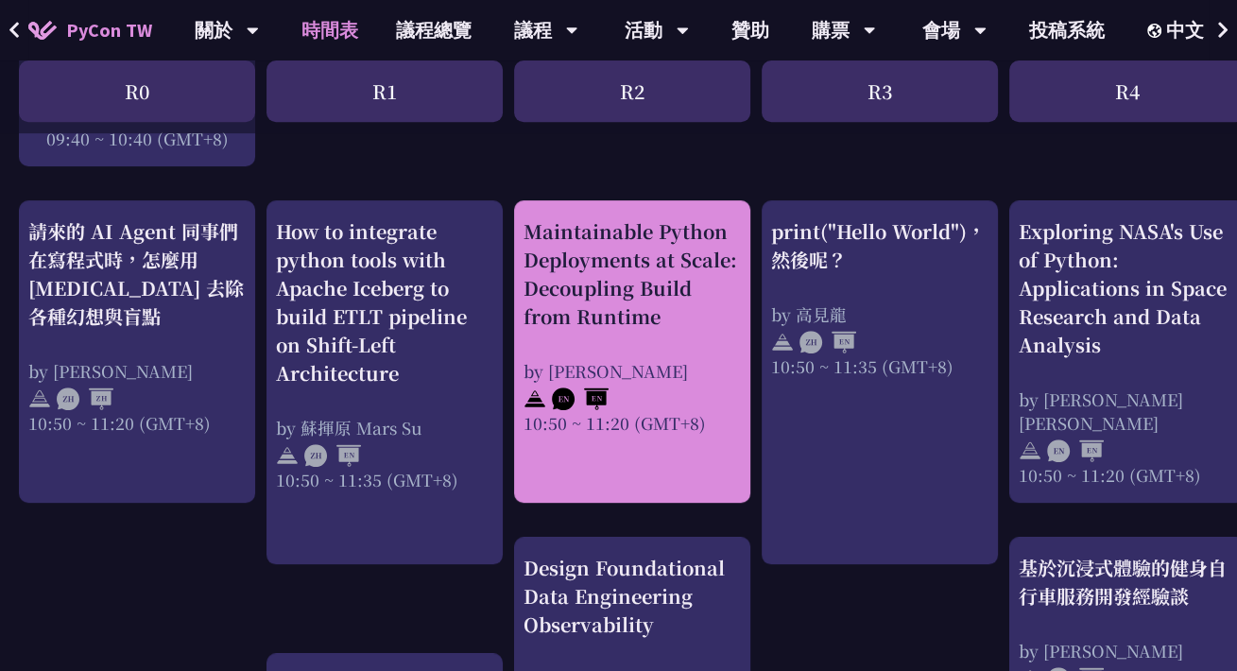
scroll to position [945, 0]
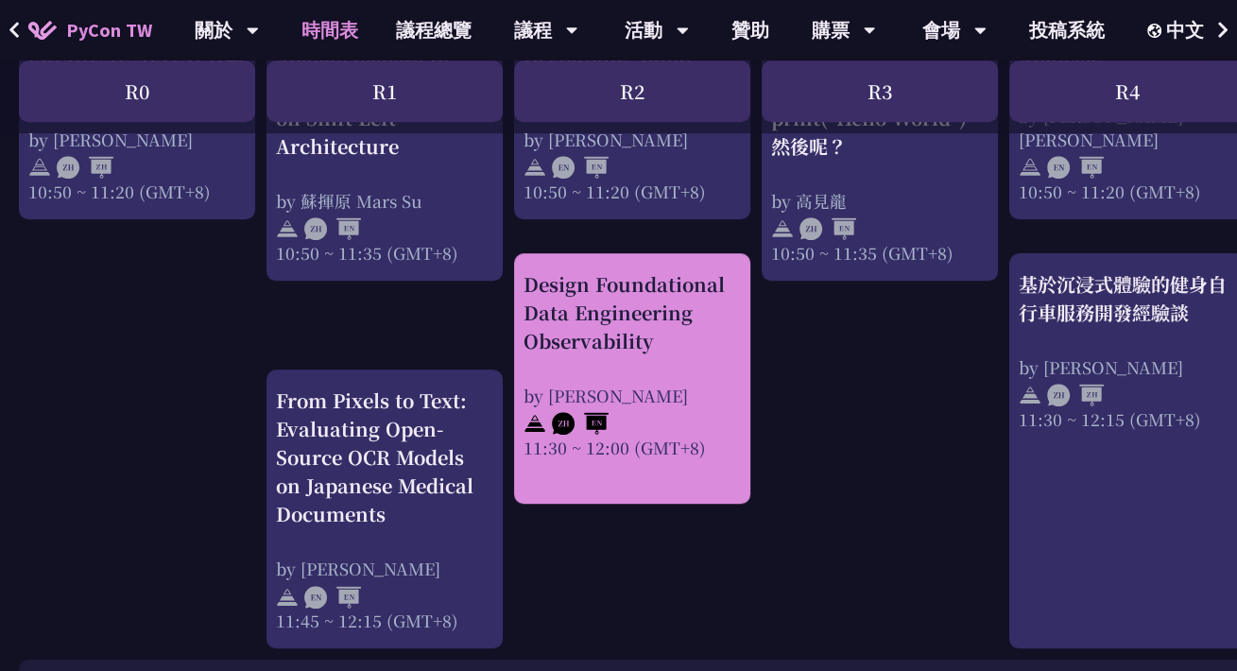
click at [709, 350] on div "Design Foundational Data Engineering Observability" at bounding box center [632, 312] width 217 height 85
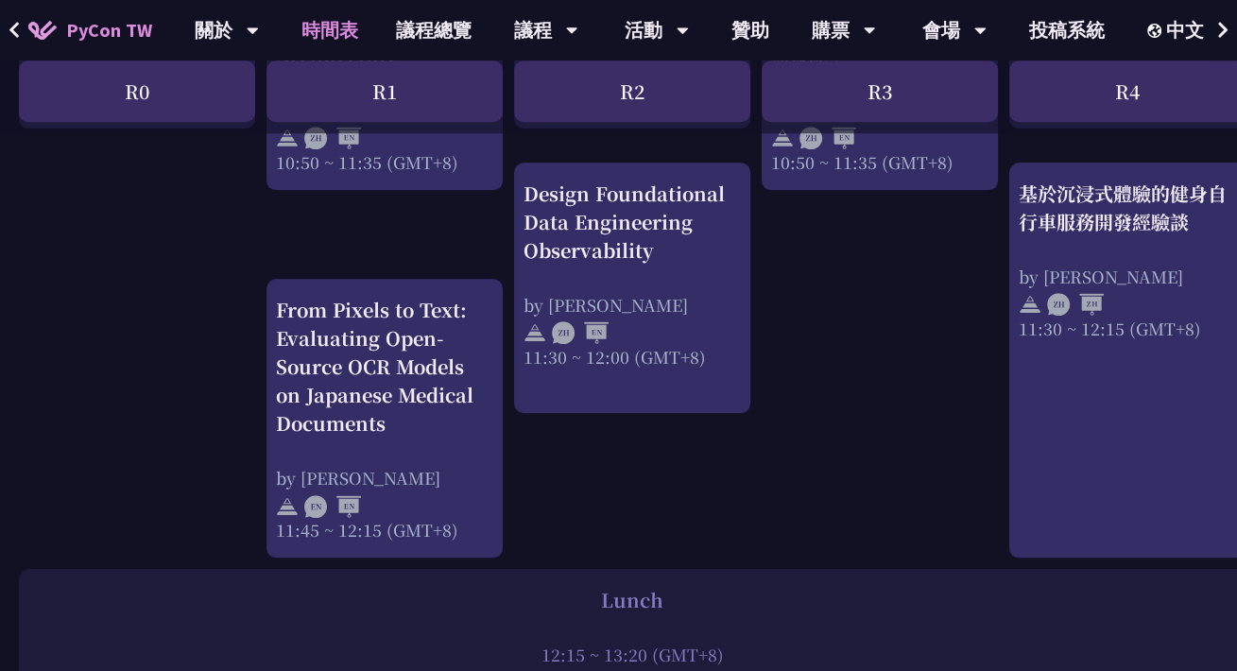
scroll to position [1134, 0]
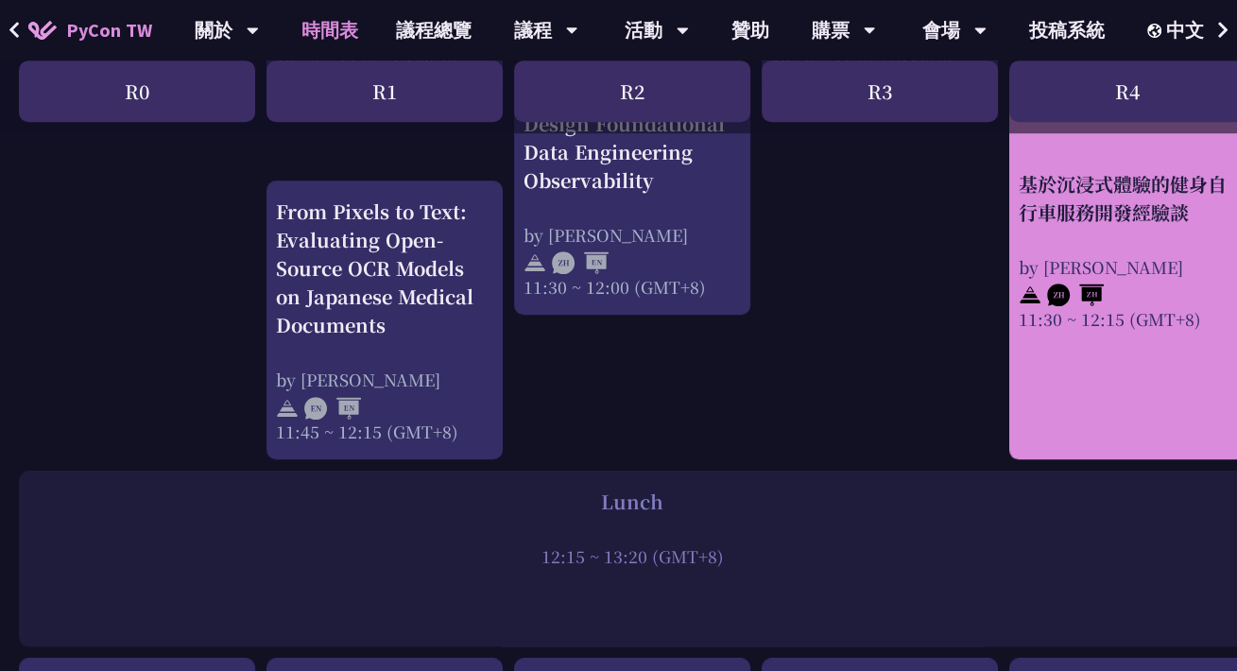
click at [1114, 368] on link "基於沉浸式體驗的健身自行車服務開發經驗談 by [PERSON_NAME] 11:30 ~ 12:15 (GMT+8)" at bounding box center [1127, 262] width 217 height 362
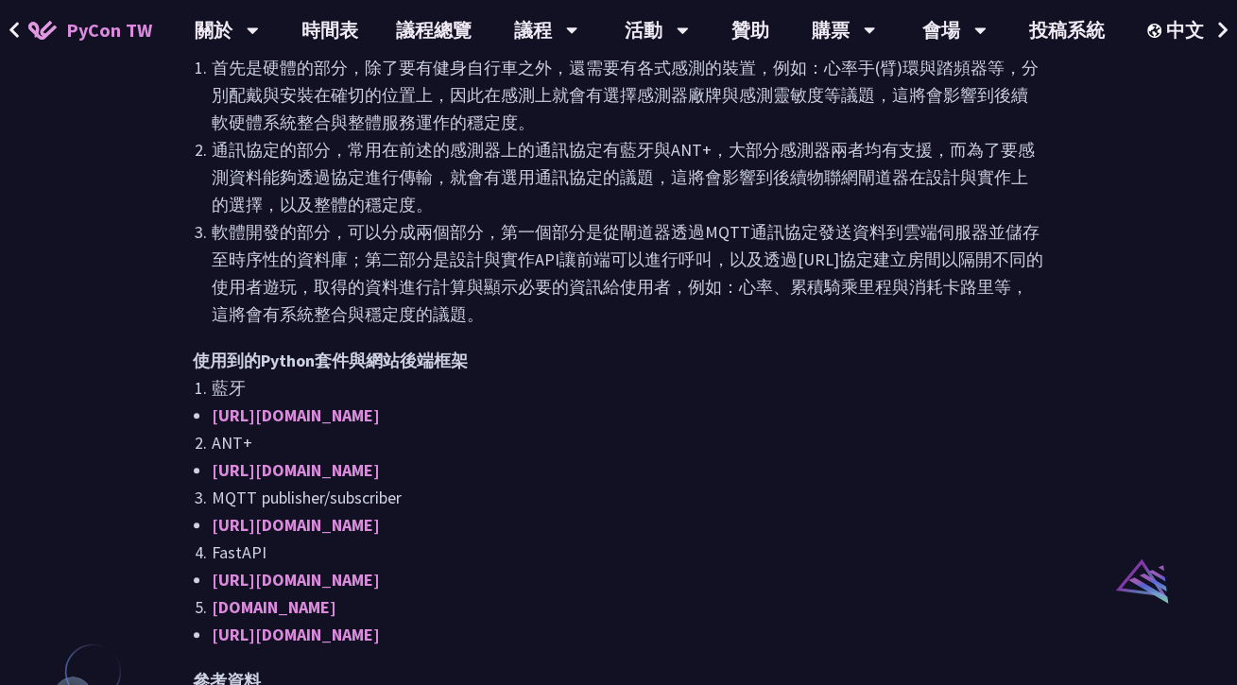
scroll to position [1134, 0]
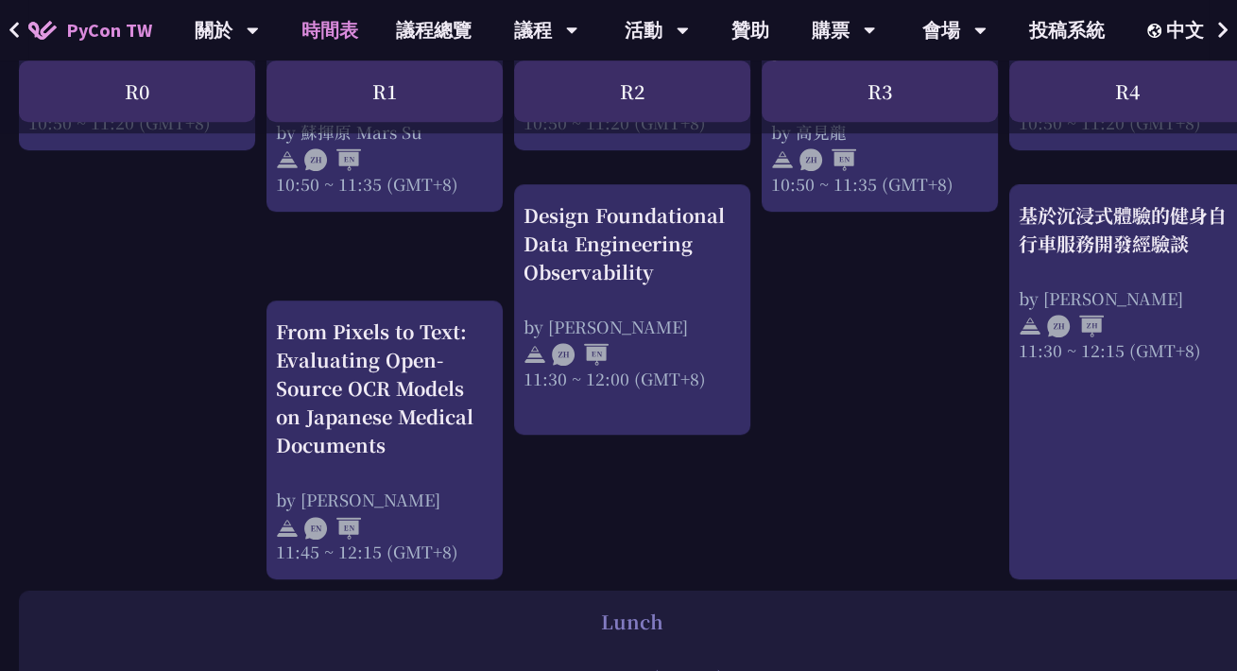
scroll to position [945, 0]
